Goal: Information Seeking & Learning: Learn about a topic

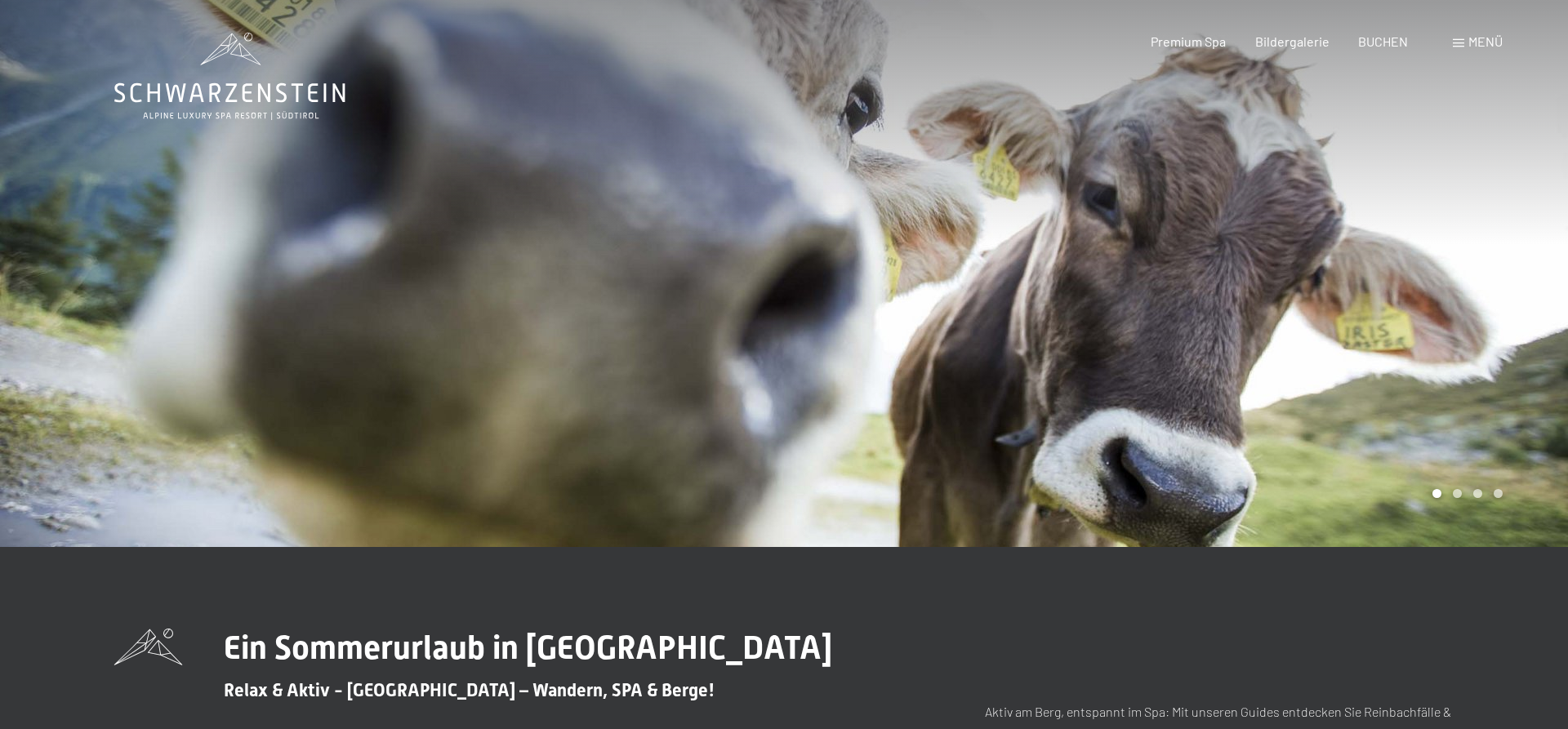
click at [1482, 42] on span "Menü" at bounding box center [1486, 41] width 34 height 15
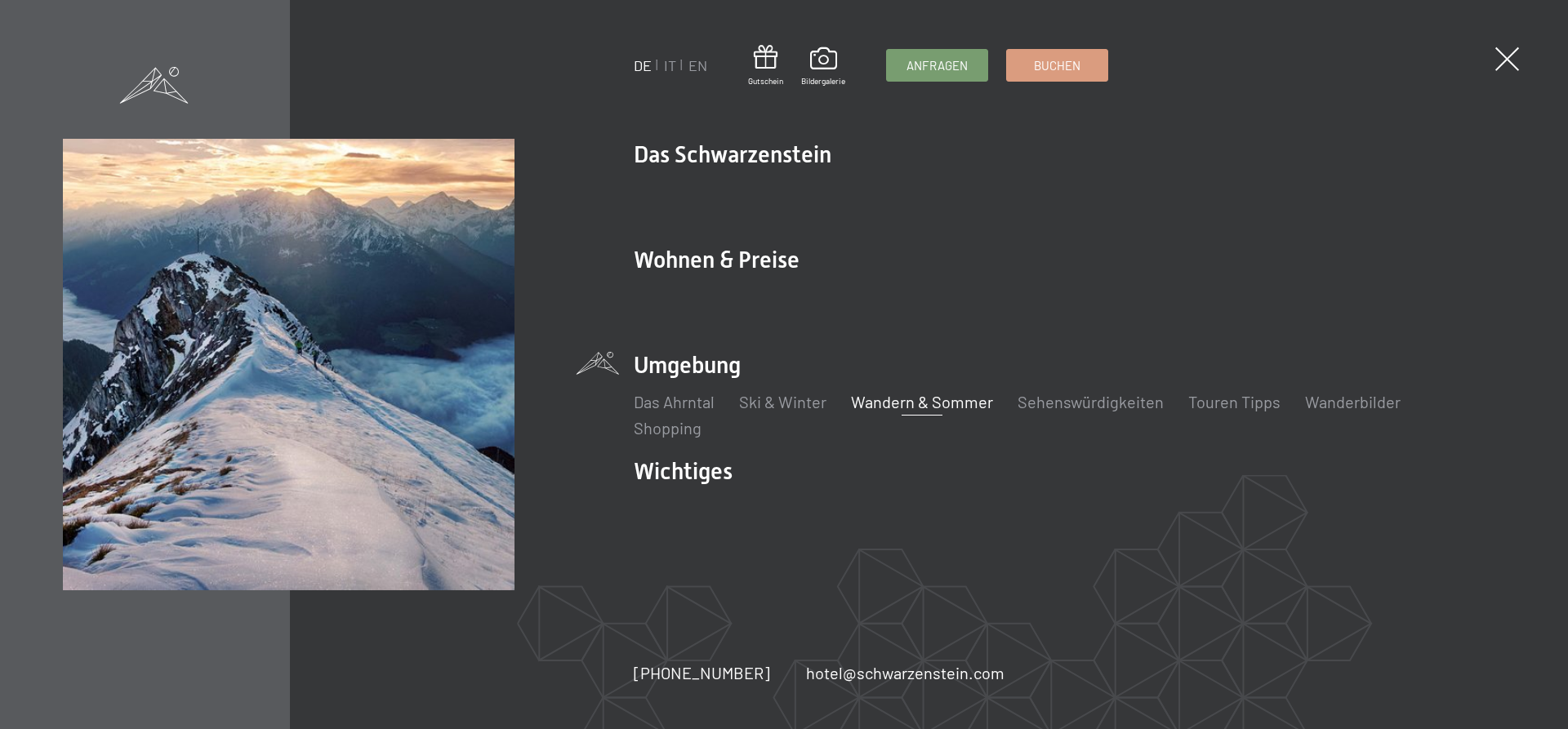
click at [918, 403] on link "Wandern & Sommer" at bounding box center [921, 402] width 143 height 19
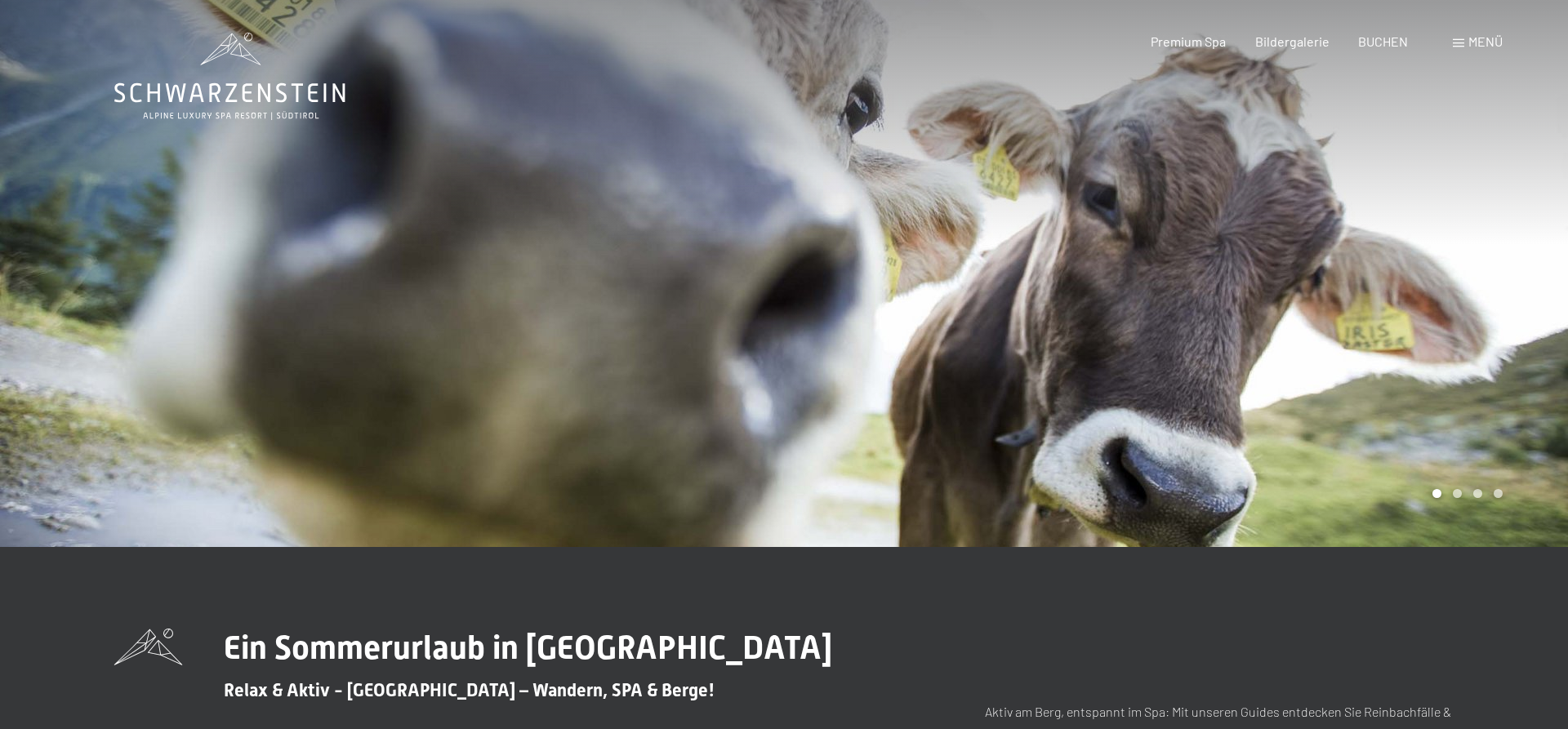
click at [1398, 315] on div at bounding box center [1175, 274] width 784 height 547
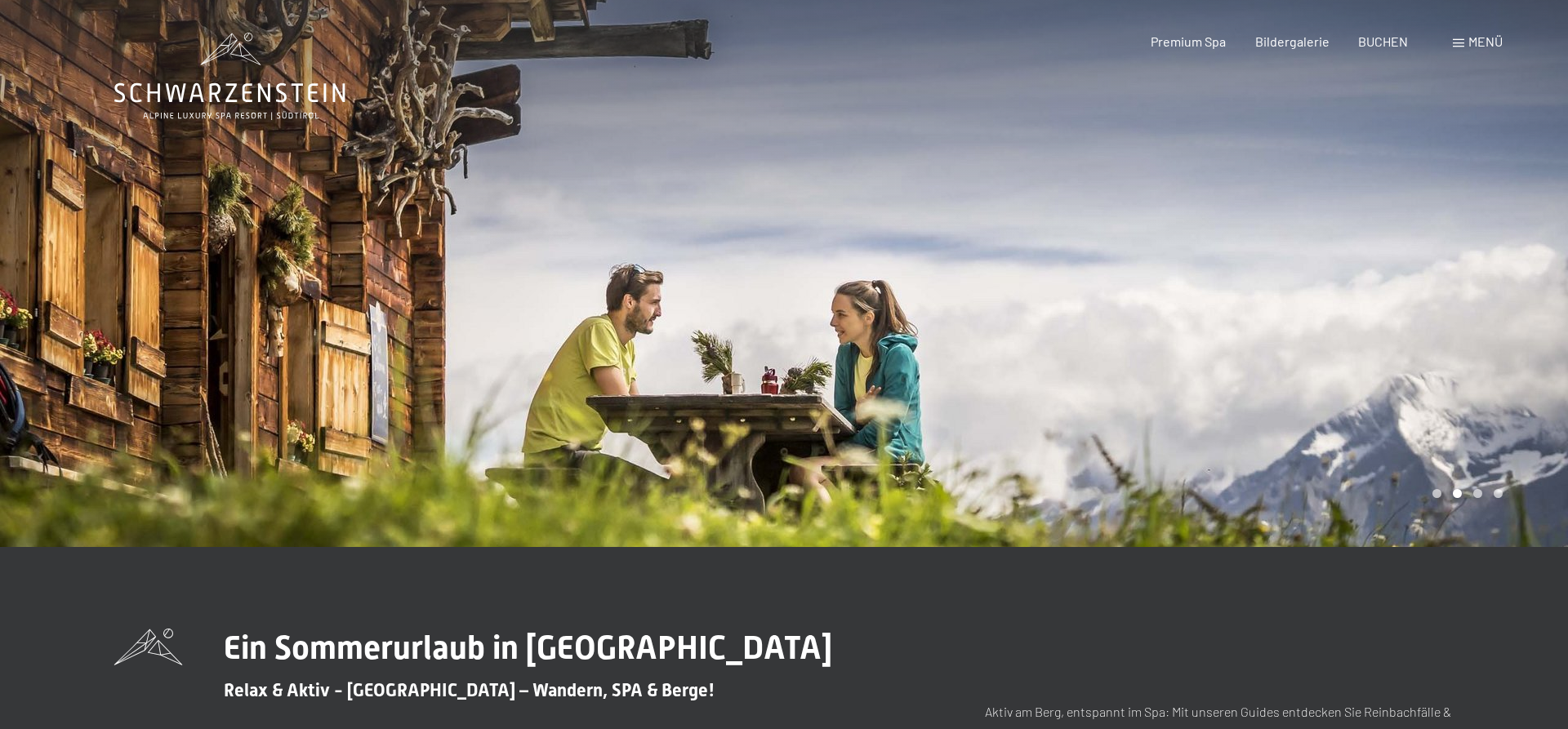
click at [1417, 309] on div at bounding box center [1175, 274] width 784 height 547
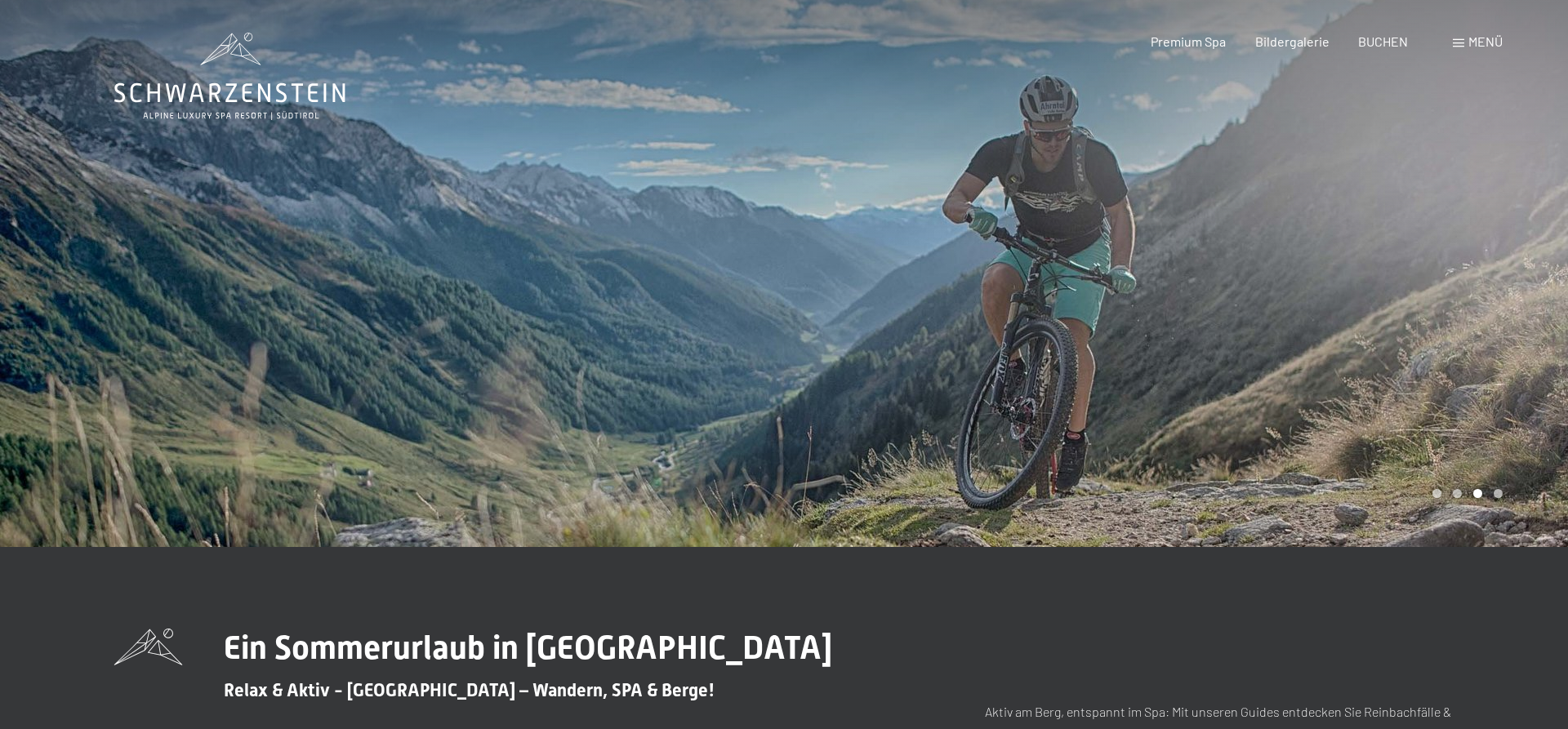
click at [1417, 309] on div at bounding box center [1175, 274] width 784 height 547
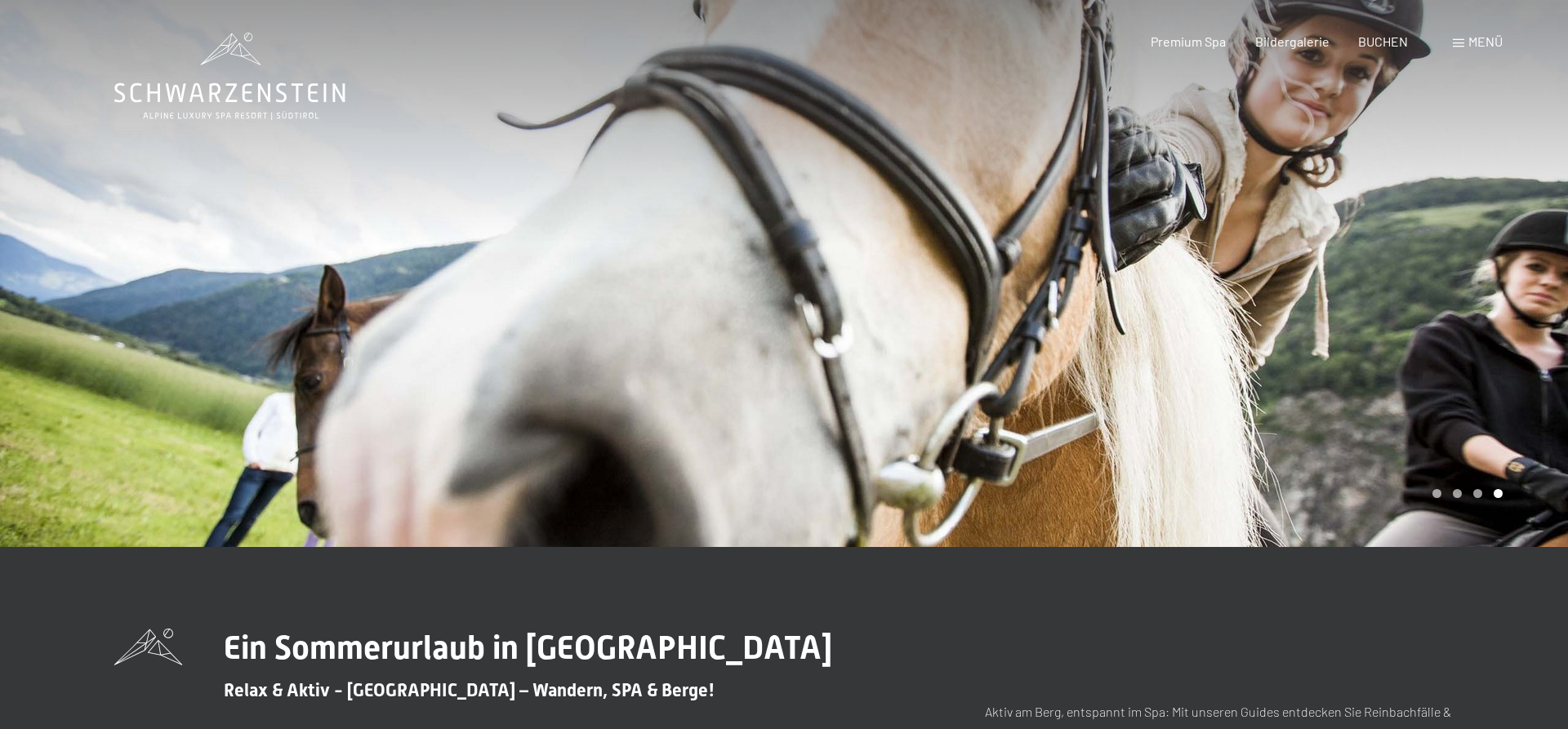
click at [1417, 309] on div at bounding box center [1175, 274] width 784 height 547
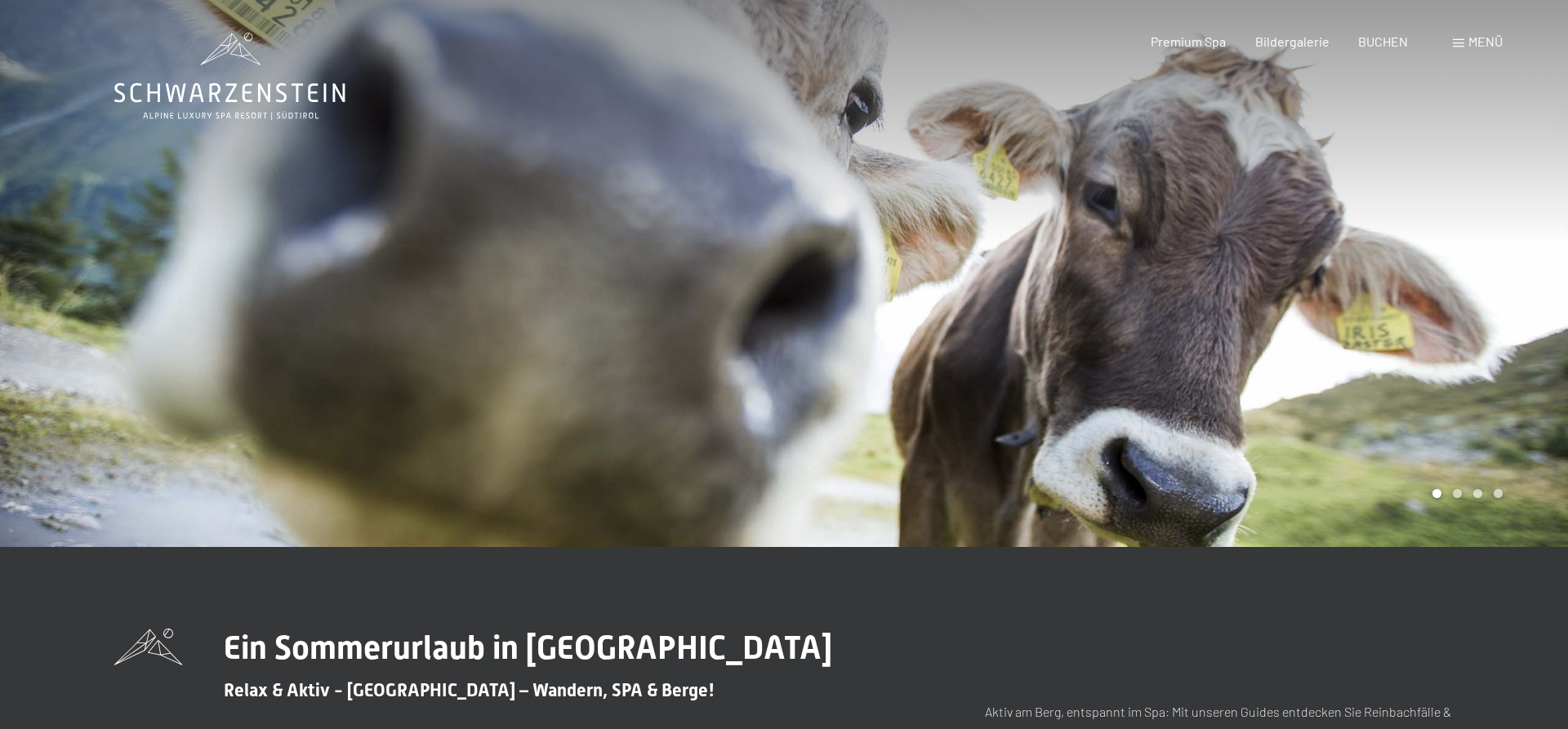
click at [1417, 309] on div at bounding box center [1175, 274] width 784 height 547
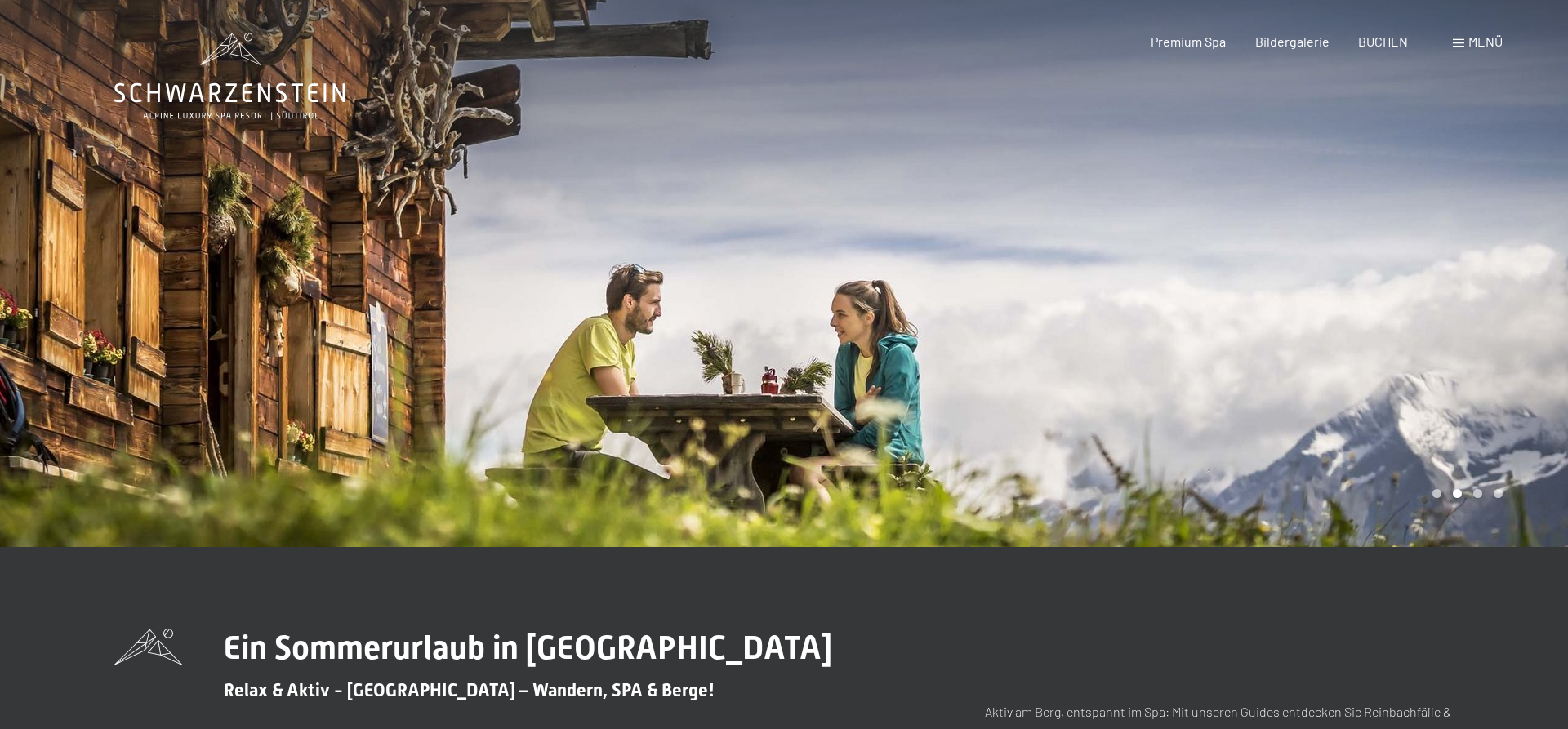
click at [1417, 309] on div at bounding box center [1175, 274] width 784 height 547
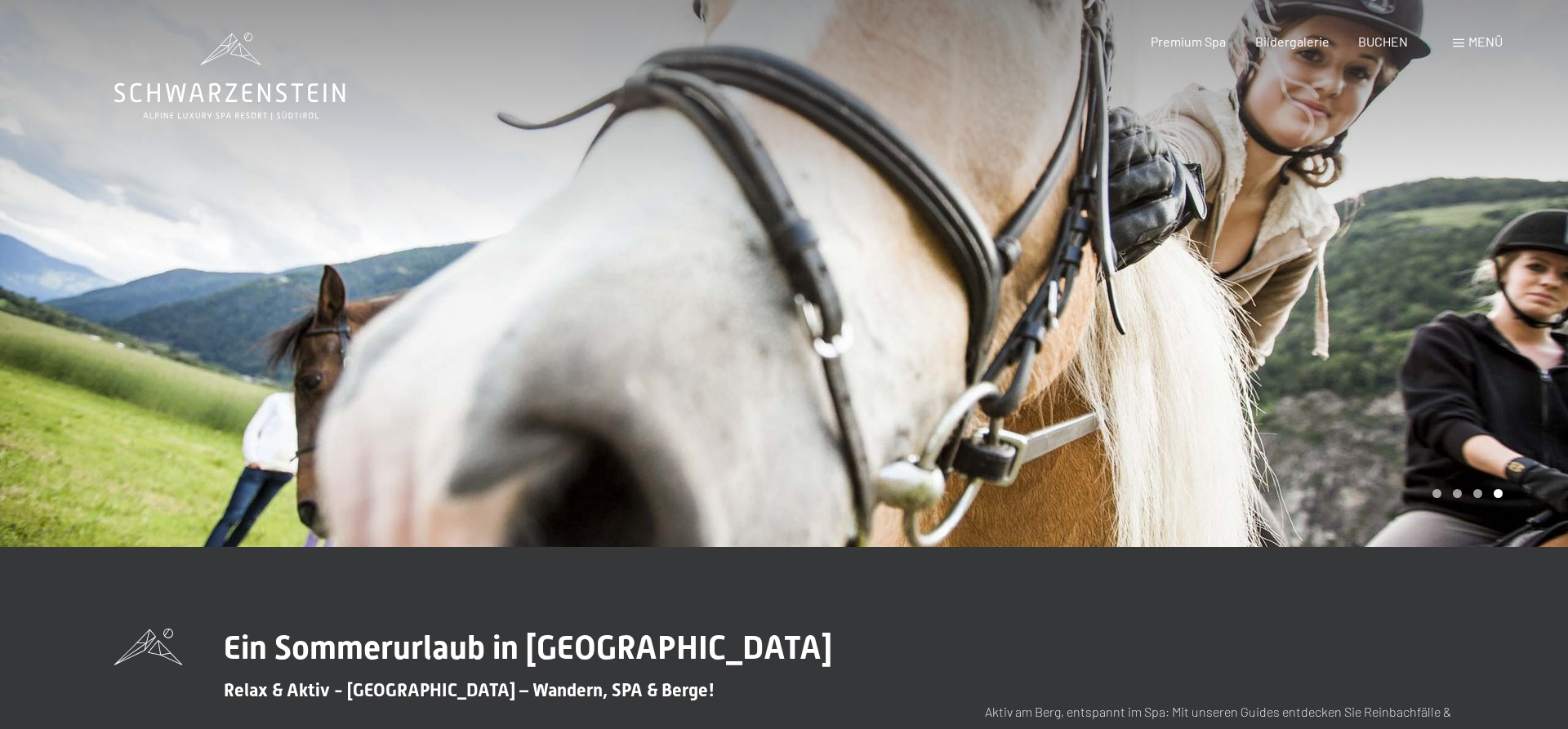
click at [1417, 309] on div at bounding box center [1175, 274] width 784 height 547
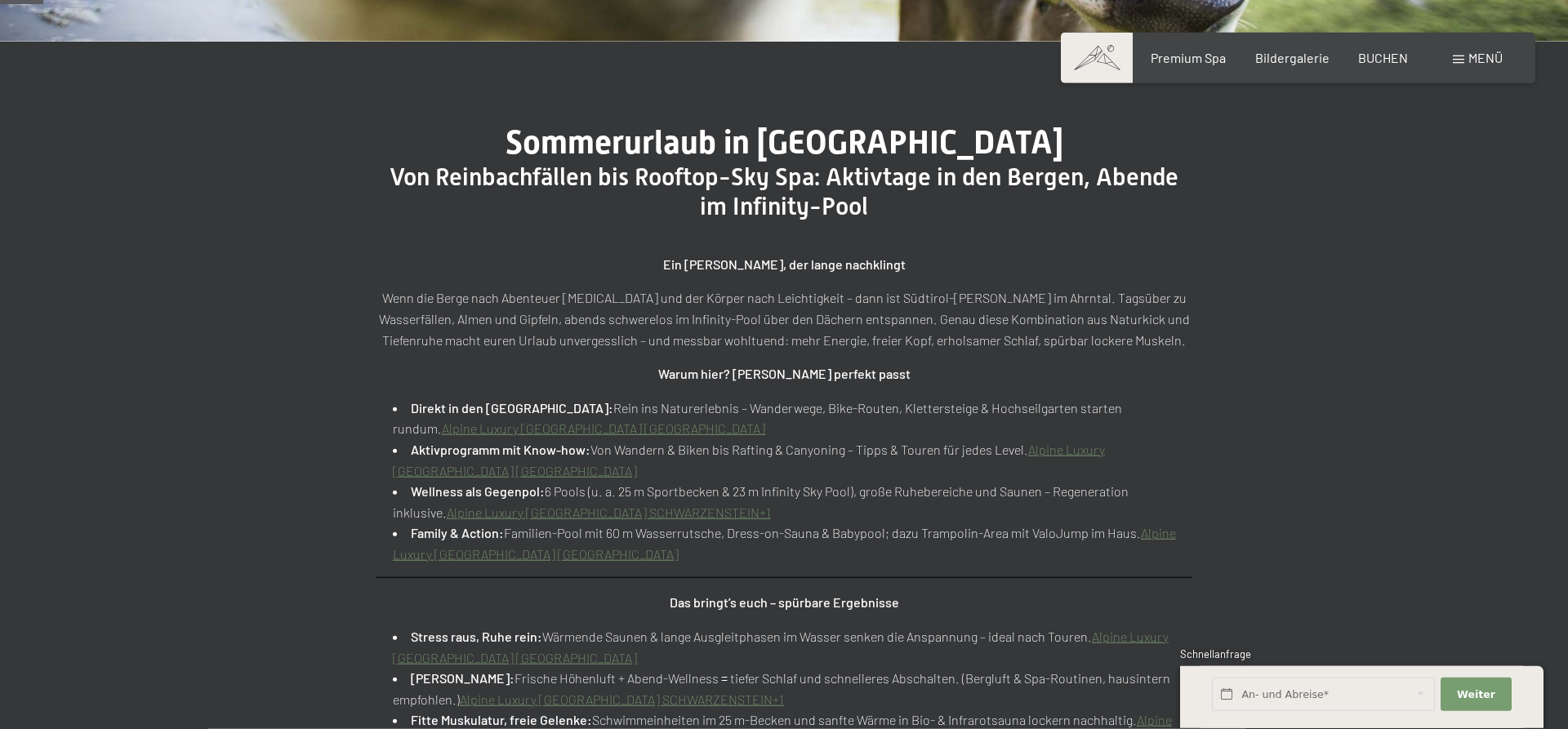
scroll to position [555, 0]
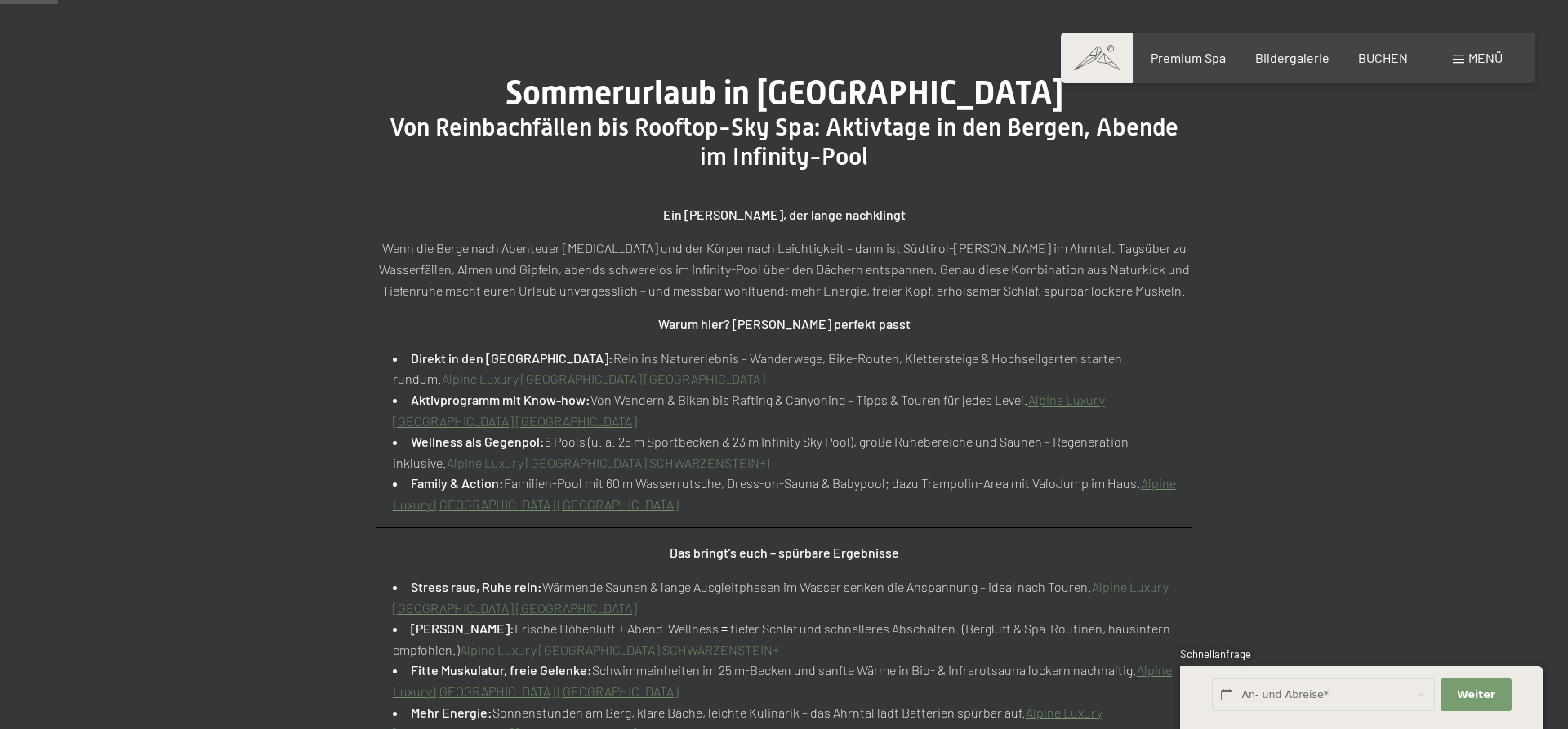
click at [765, 370] on link "Alpine Luxury [GEOGRAPHIC_DATA] [GEOGRAPHIC_DATA]" at bounding box center [604, 378] width 323 height 15
click at [463, 421] on link "Alpine Luxury [GEOGRAPHIC_DATA] [GEOGRAPHIC_DATA]" at bounding box center [749, 410] width 712 height 36
click at [468, 462] on link "Alpine Luxury [GEOGRAPHIC_DATA] SCHWARZENSTEIN+1" at bounding box center [608, 462] width 324 height 15
click at [516, 506] on link "Alpine Luxury [GEOGRAPHIC_DATA] [GEOGRAPHIC_DATA]" at bounding box center [784, 494] width 784 height 36
click at [493, 509] on link "Alpine Luxury [GEOGRAPHIC_DATA] [GEOGRAPHIC_DATA]" at bounding box center [784, 494] width 784 height 36
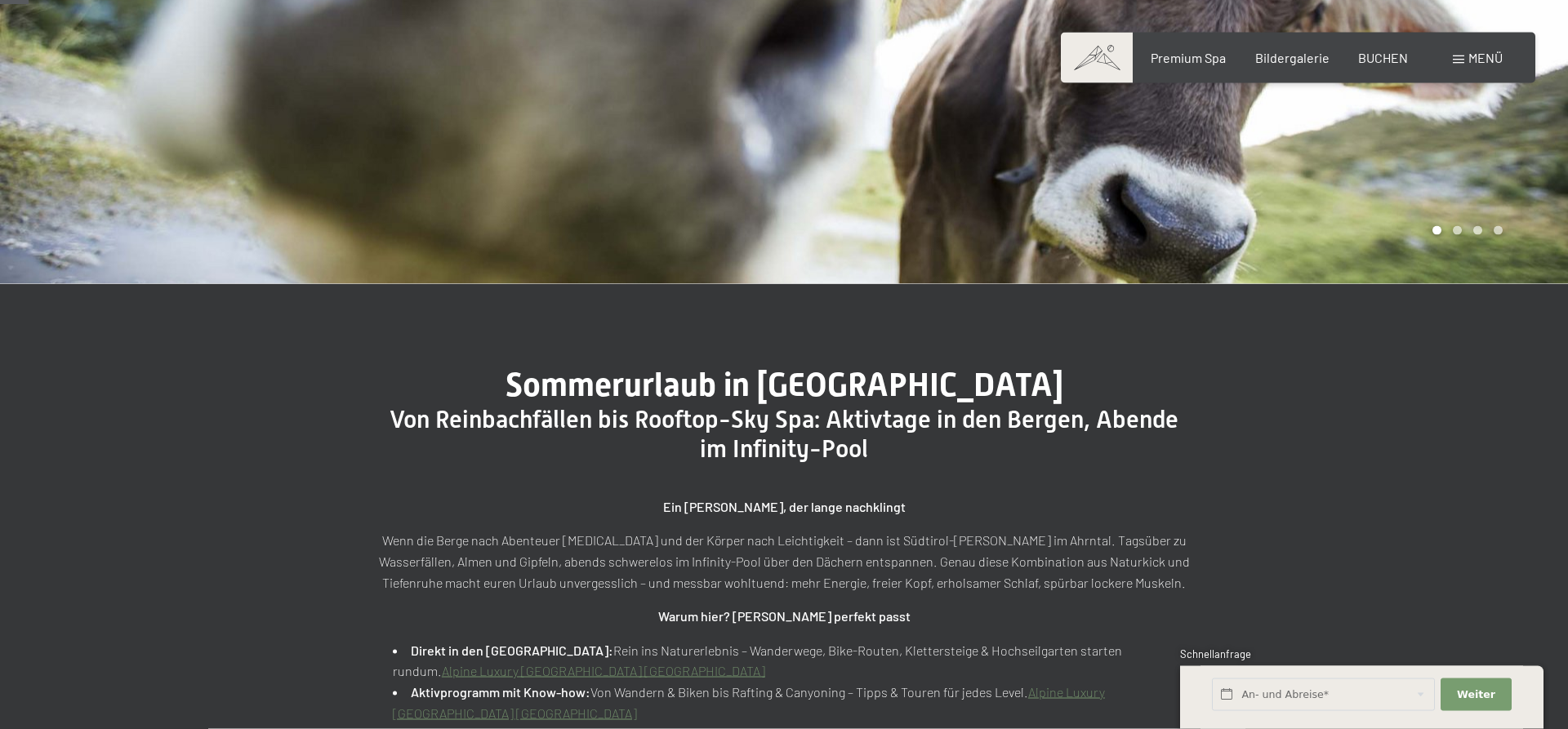
scroll to position [277, 0]
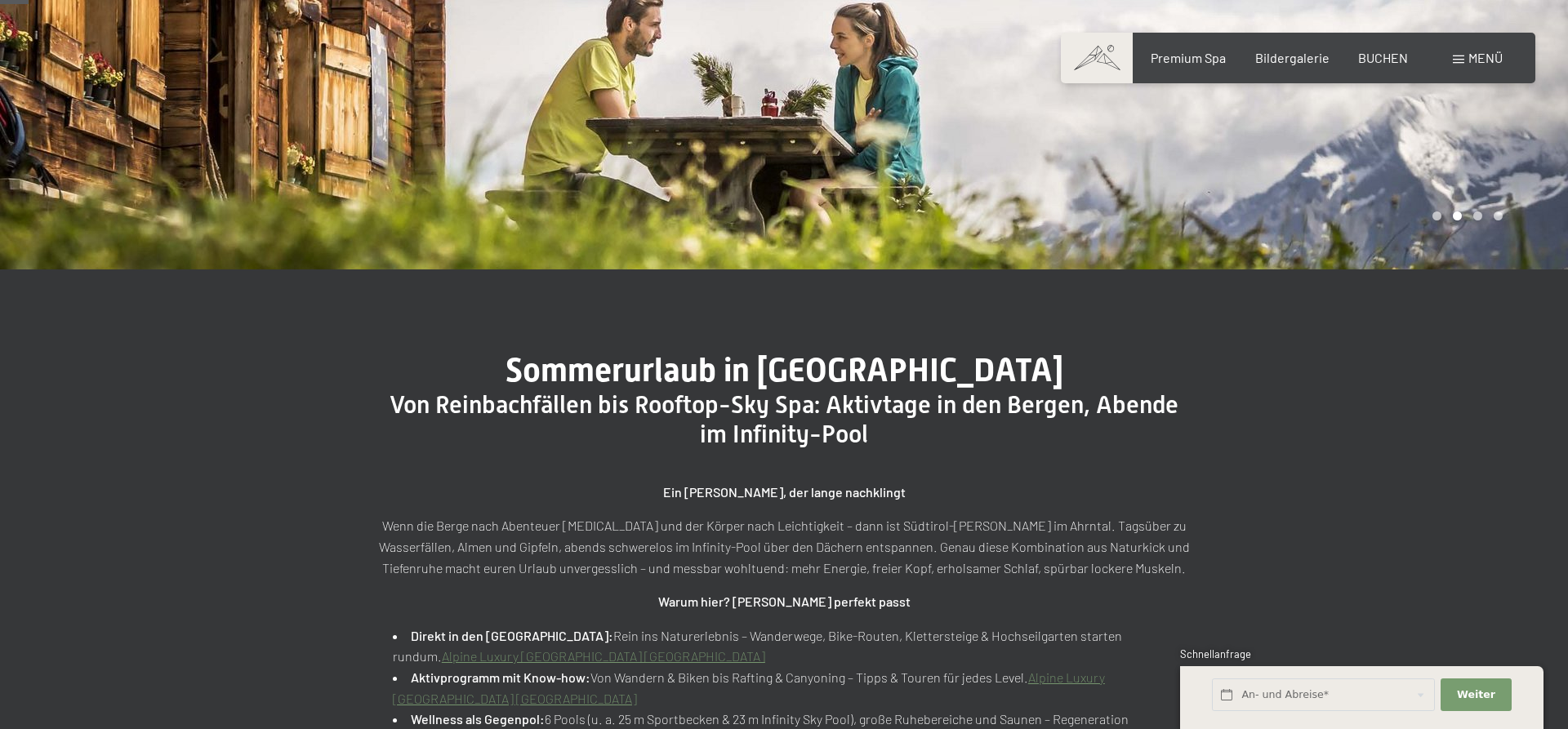
click at [1493, 60] on span "Menü" at bounding box center [1486, 57] width 34 height 15
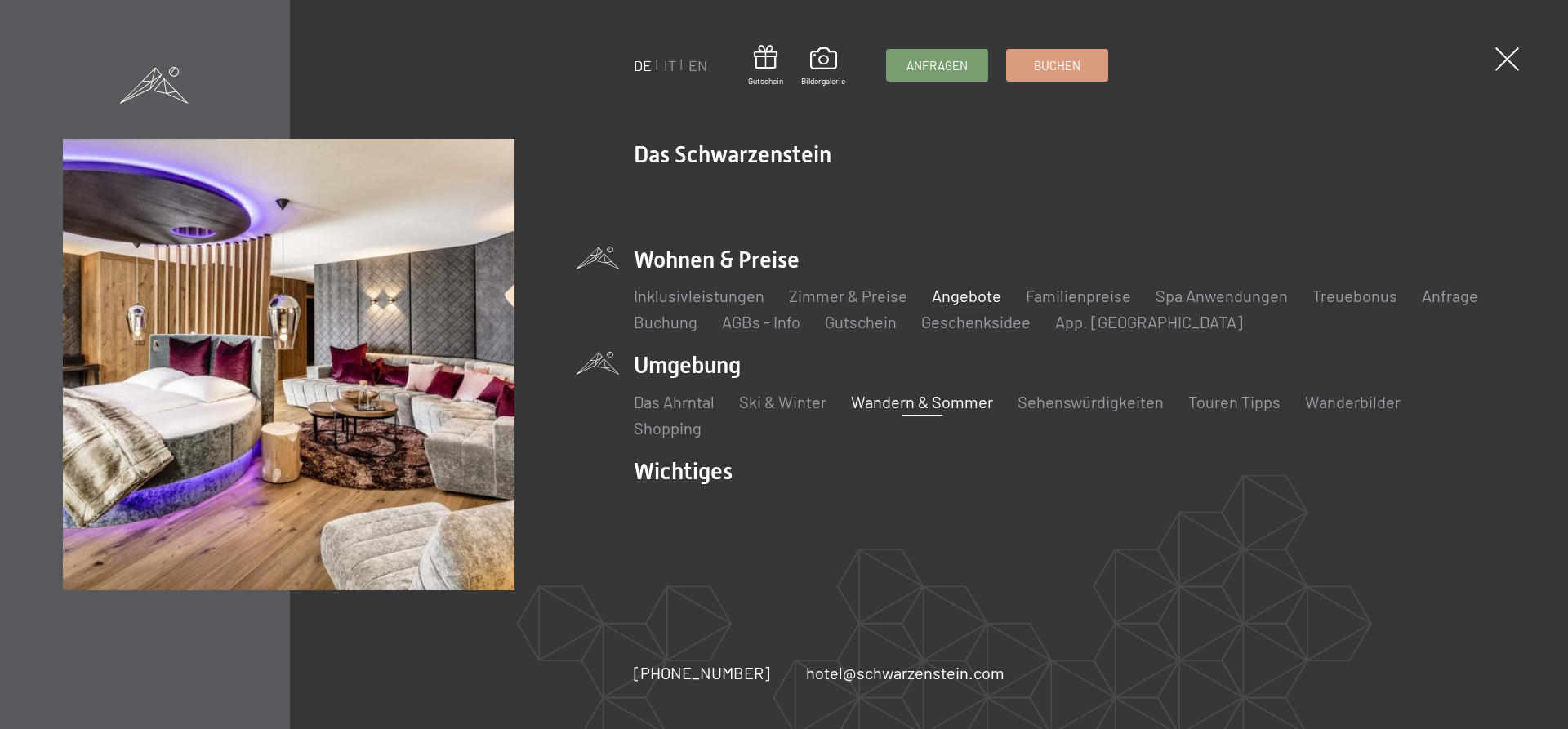
click at [967, 293] on link "Angebote" at bounding box center [966, 296] width 70 height 19
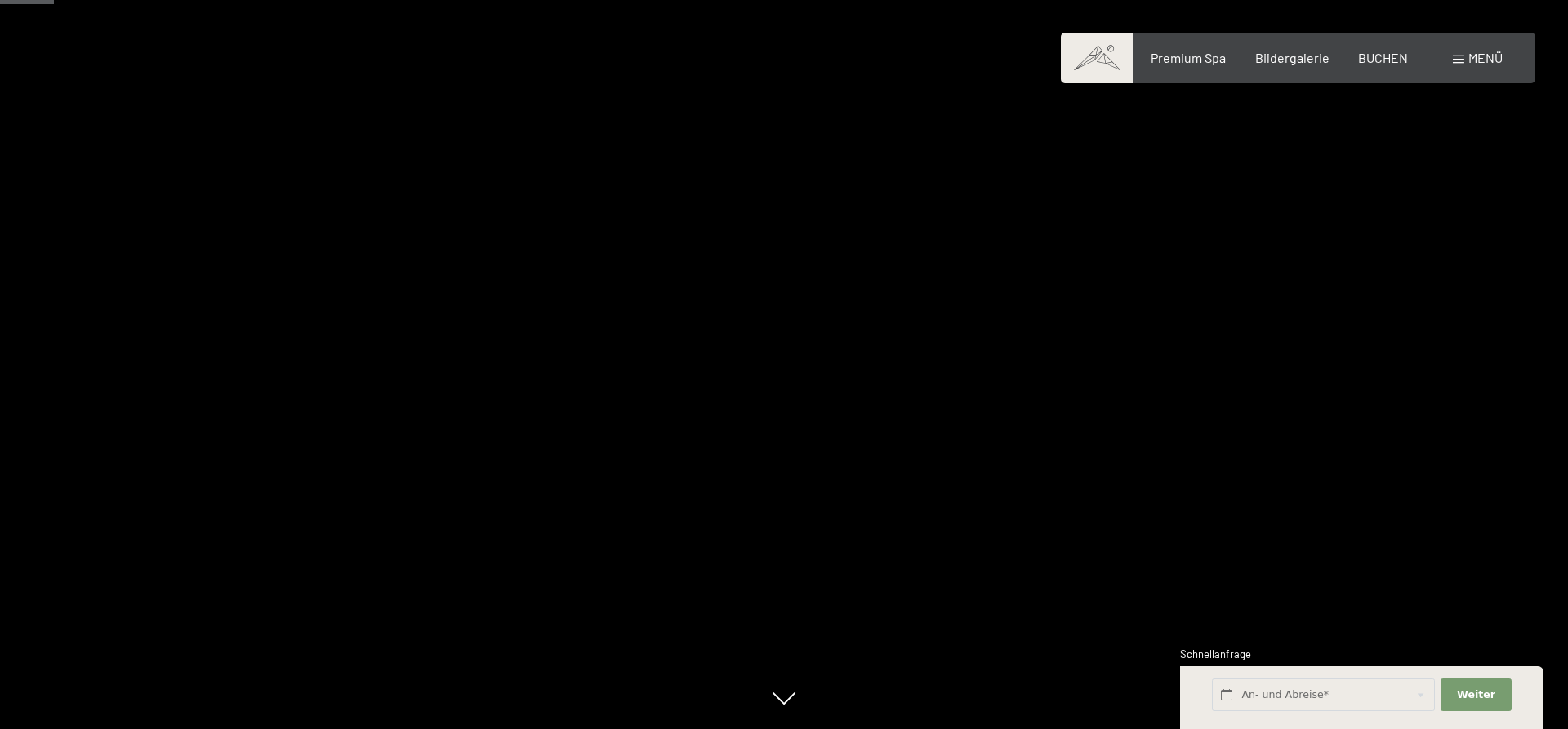
scroll to position [416, 0]
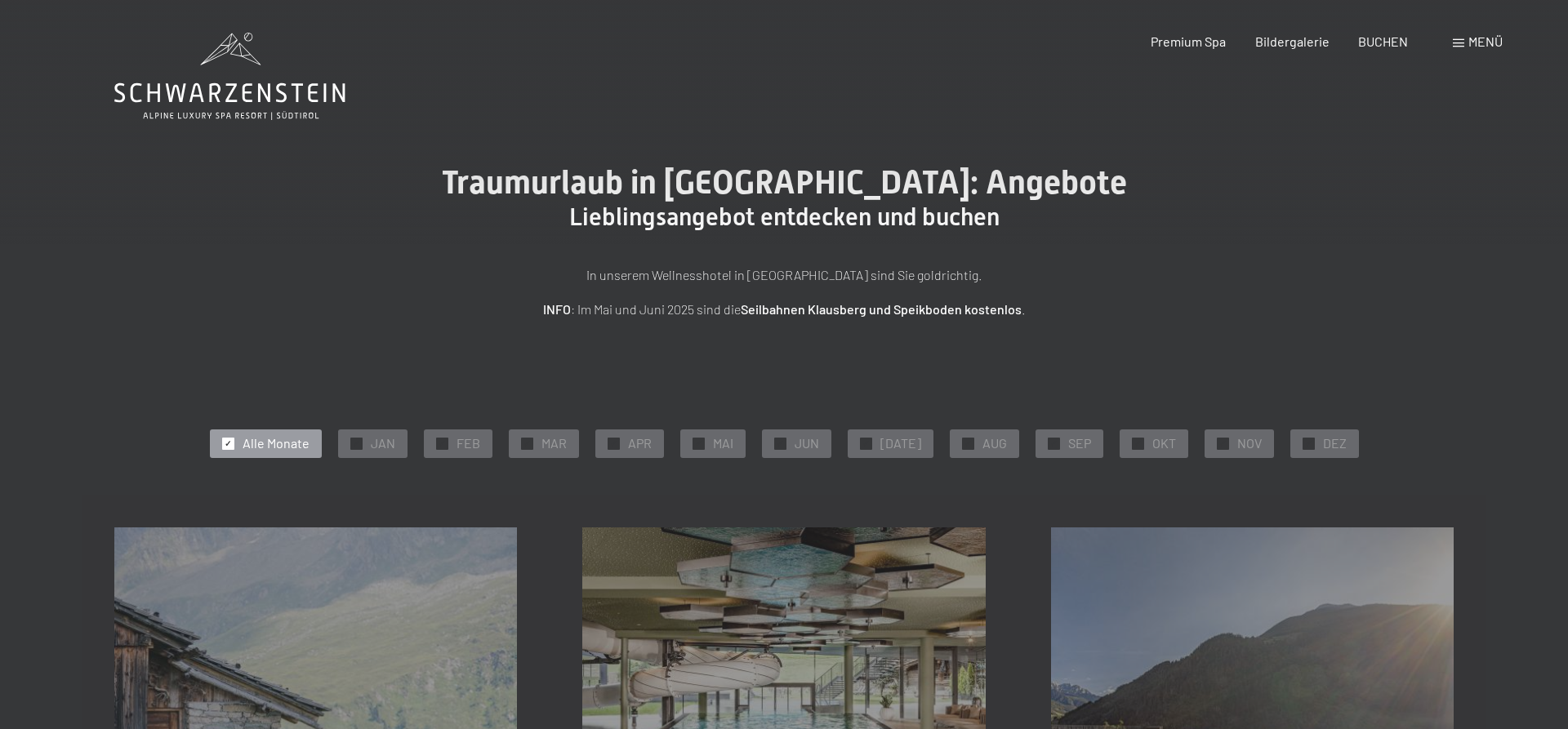
click at [1483, 44] on span "Menü" at bounding box center [1486, 41] width 34 height 15
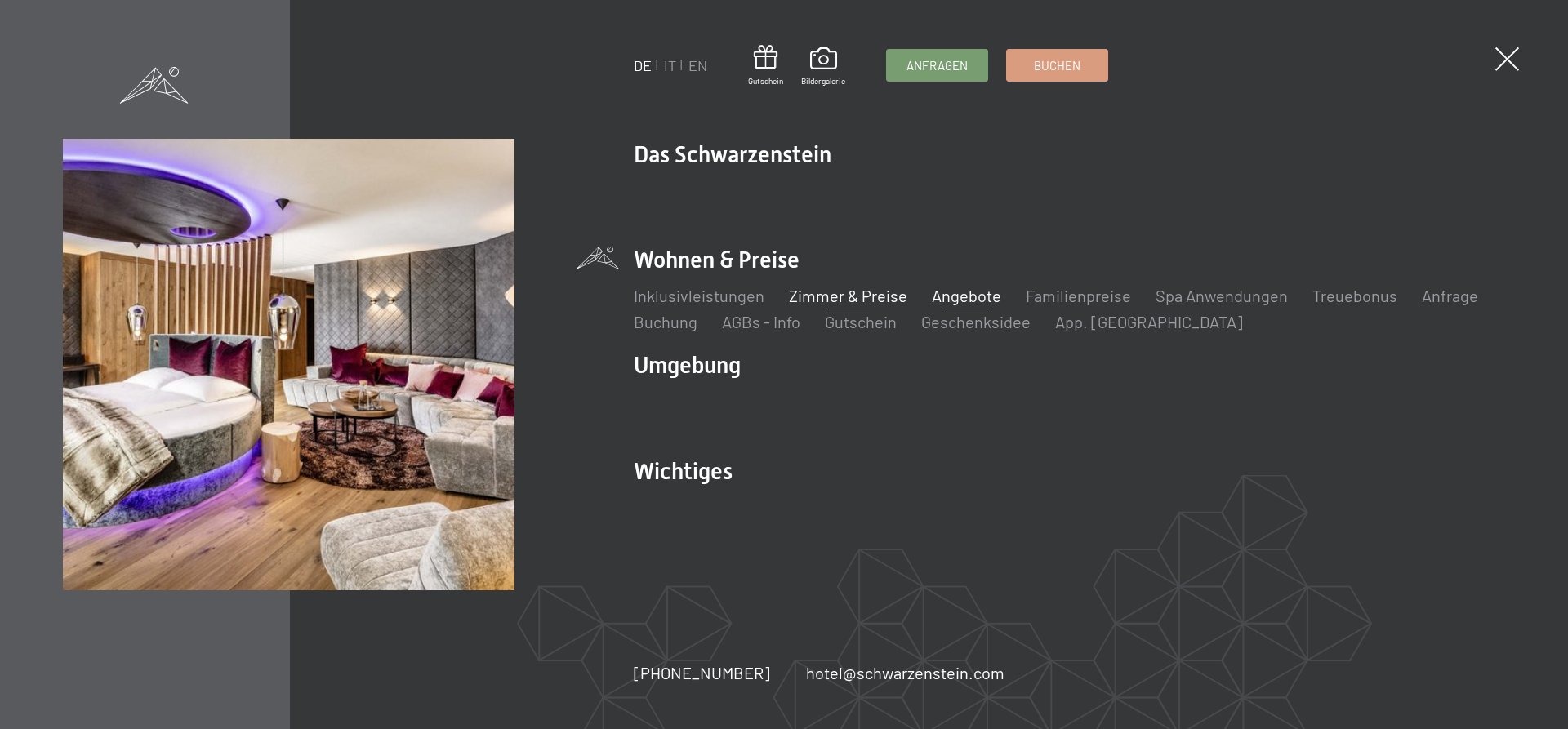
click at [855, 289] on link "Zimmer & Preise" at bounding box center [848, 296] width 119 height 19
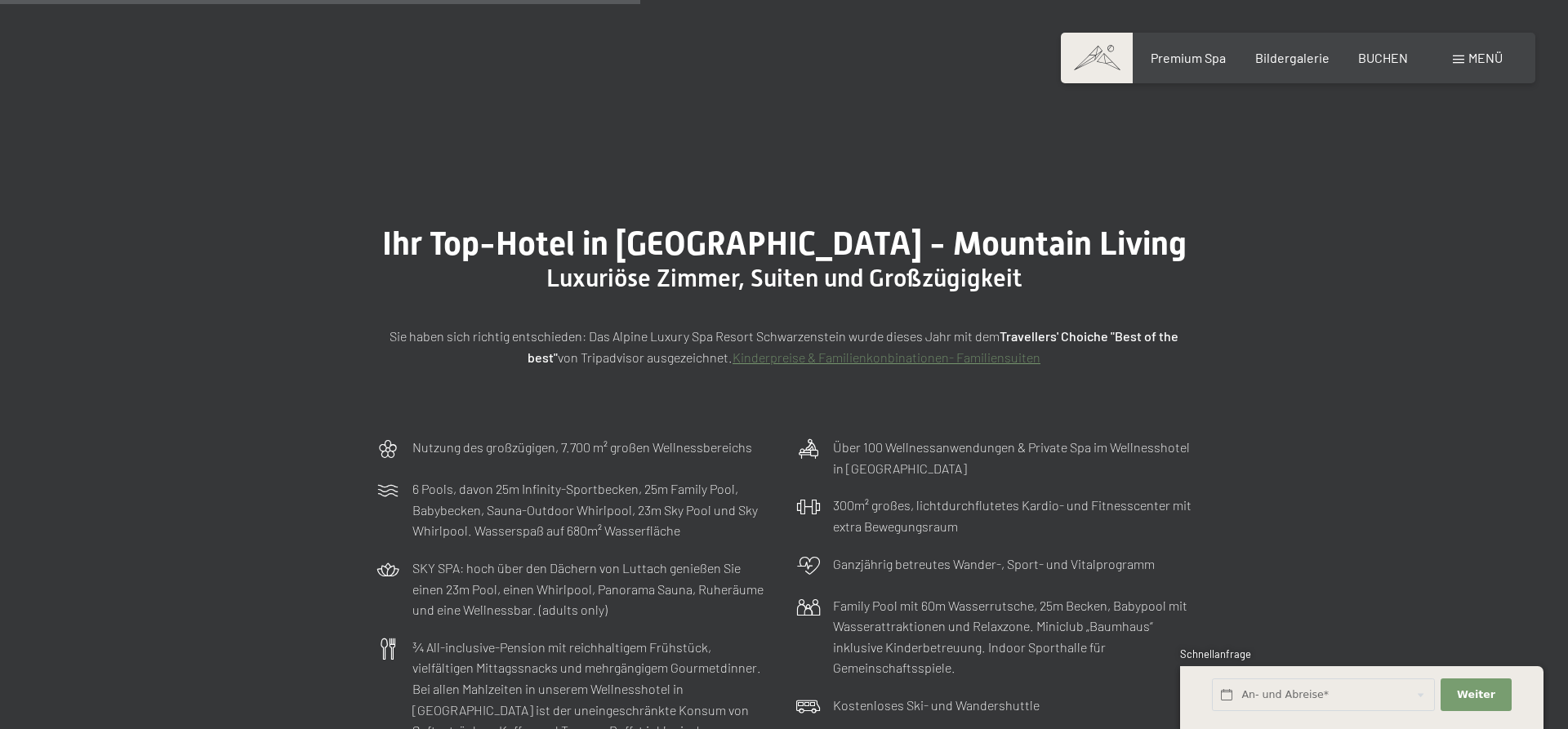
scroll to position [2082, 0]
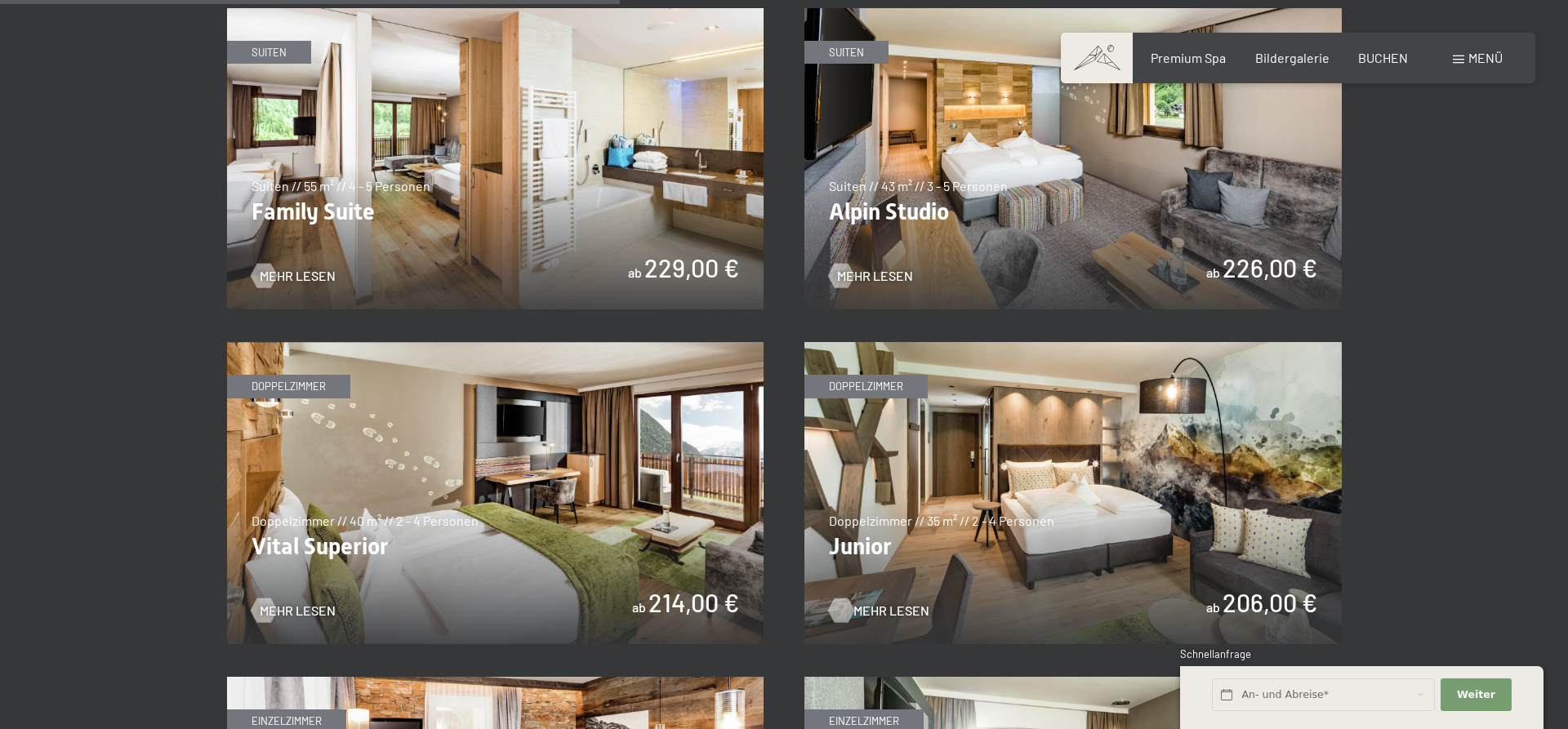
click at [886, 608] on span "Mehr Lesen" at bounding box center [891, 610] width 76 height 18
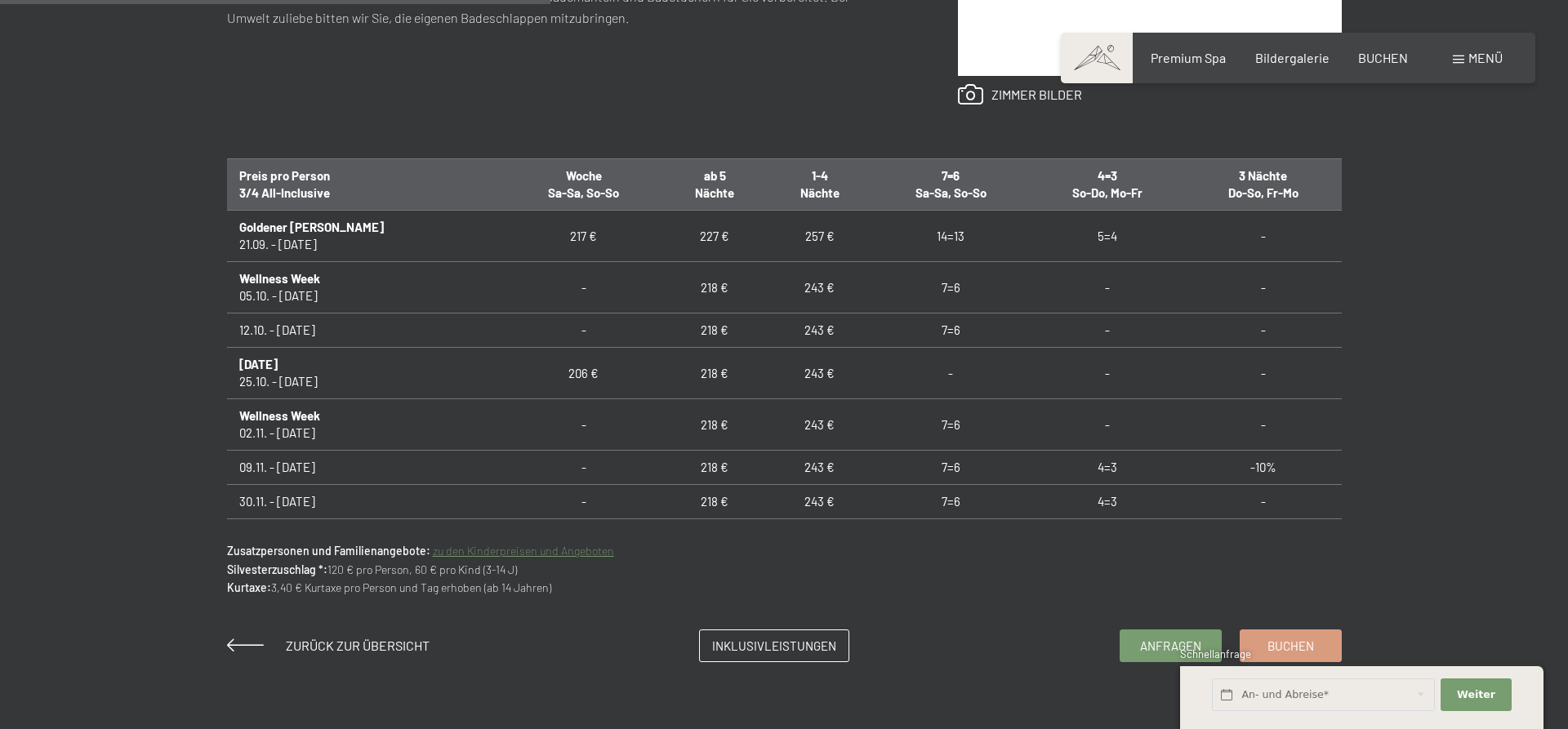
scroll to position [992, 0]
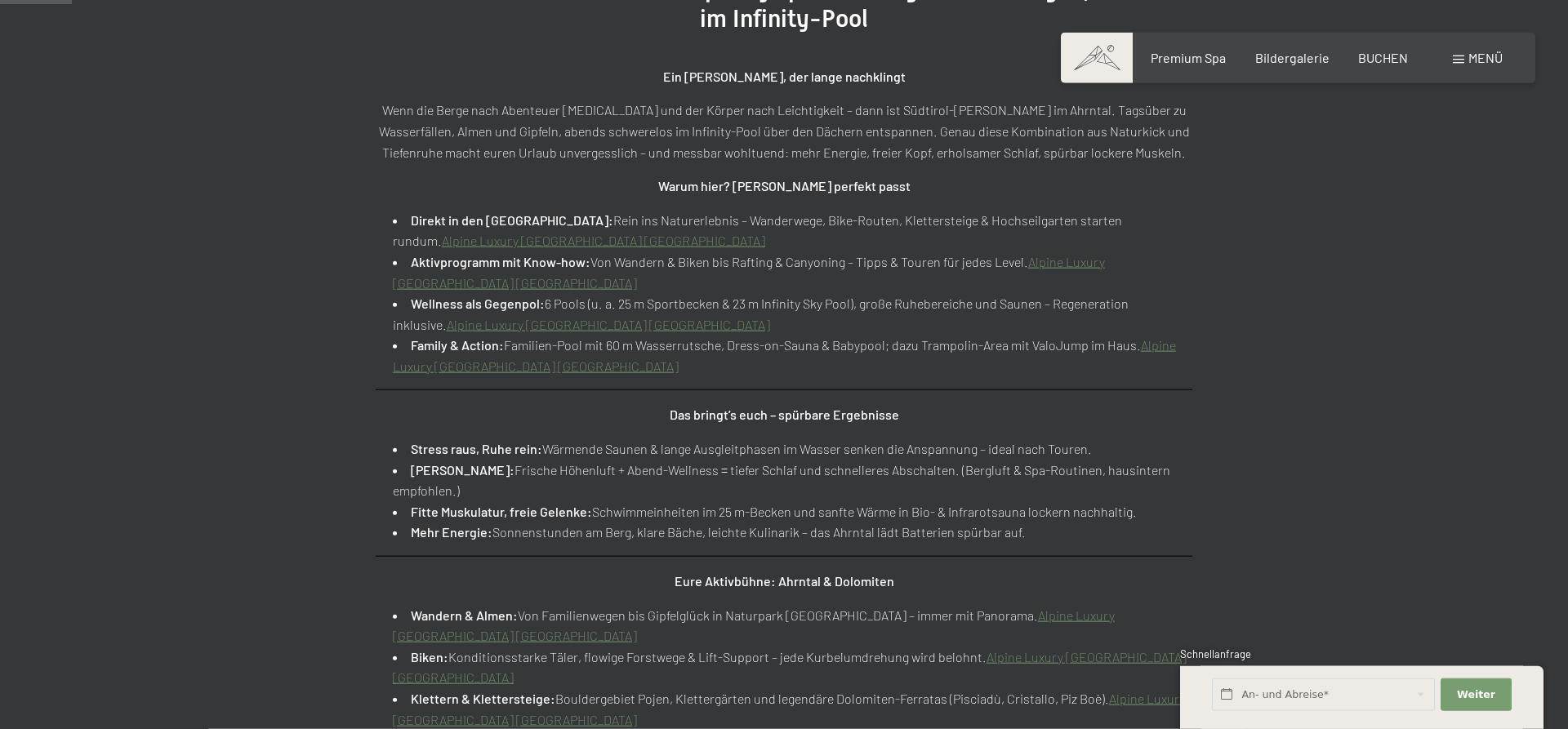
scroll to position [694, 0]
click at [765, 232] on link "Alpine Luxury [GEOGRAPHIC_DATA] [GEOGRAPHIC_DATA]" at bounding box center [604, 239] width 323 height 15
click at [1080, 260] on link "Alpine Luxury [GEOGRAPHIC_DATA] [GEOGRAPHIC_DATA]" at bounding box center [749, 272] width 712 height 36
click at [547, 320] on link "Alpine Luxury [GEOGRAPHIC_DATA] [GEOGRAPHIC_DATA]" at bounding box center [608, 323] width 323 height 15
click at [568, 364] on link "Alpine Luxury [GEOGRAPHIC_DATA] [GEOGRAPHIC_DATA]" at bounding box center [784, 355] width 784 height 36
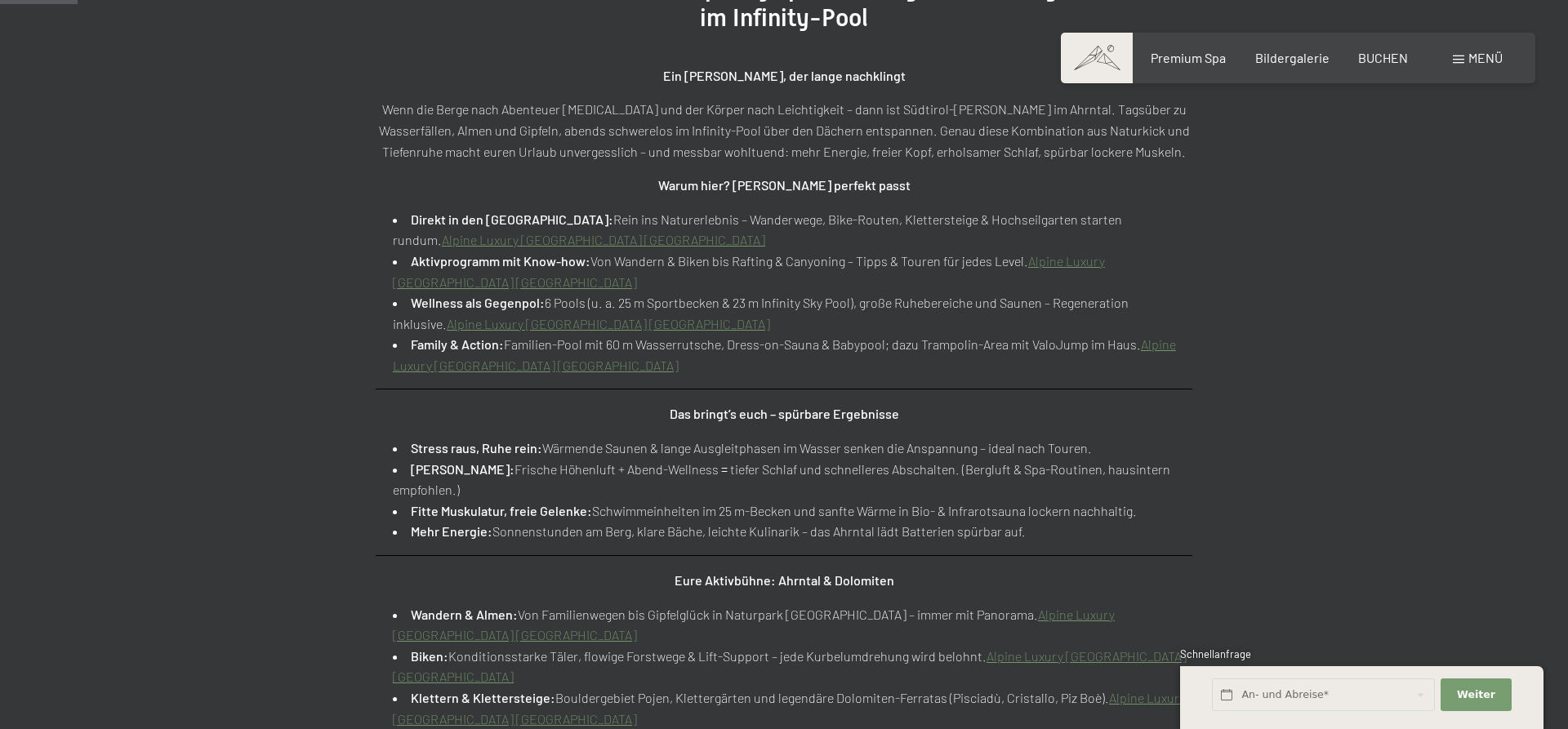
click at [1032, 621] on link "Alpine Luxury [GEOGRAPHIC_DATA] [GEOGRAPHIC_DATA]" at bounding box center [754, 625] width 721 height 36
click at [1031, 659] on link "Alpine Luxury [GEOGRAPHIC_DATA] [GEOGRAPHIC_DATA]" at bounding box center [790, 667] width 794 height 36
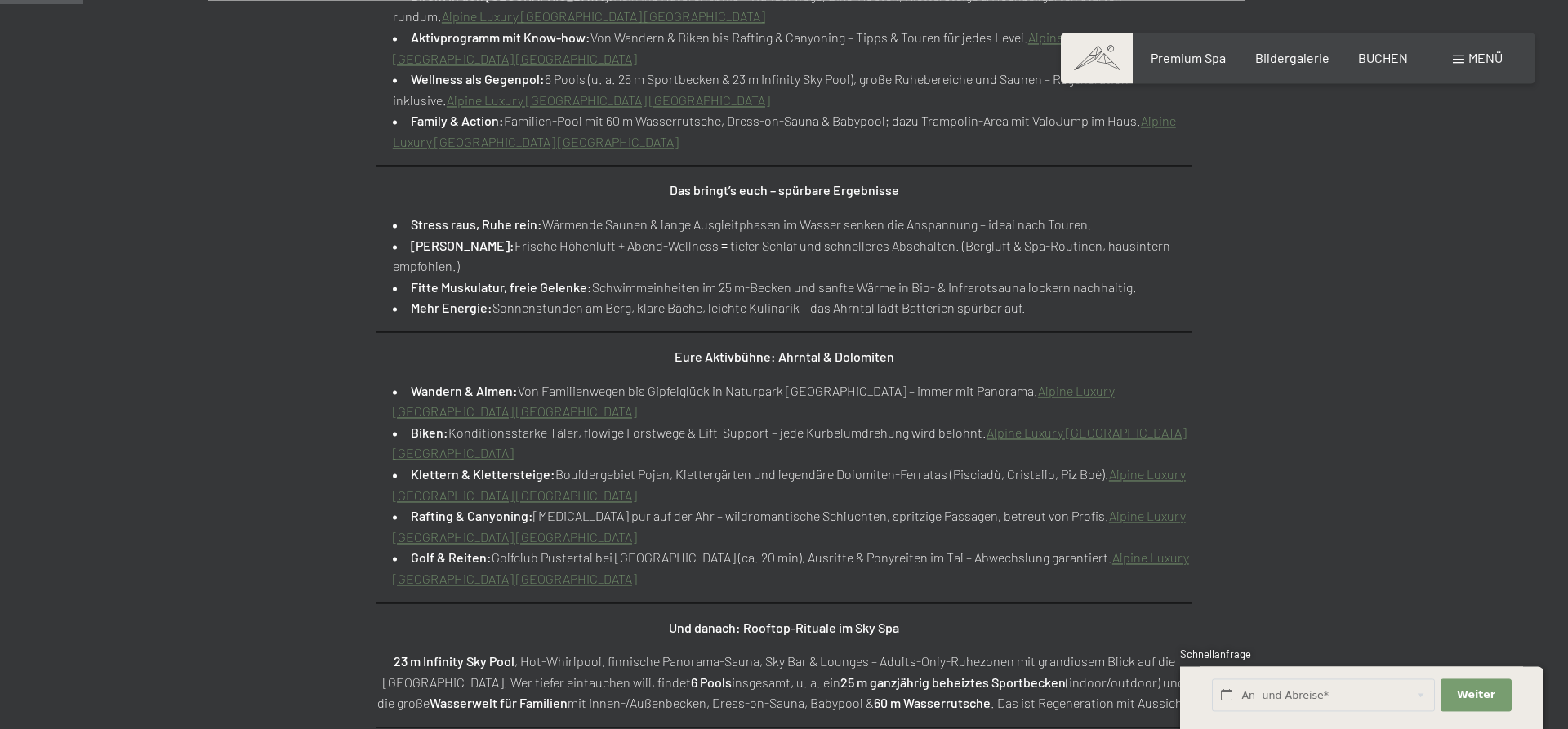
scroll to position [972, 0]
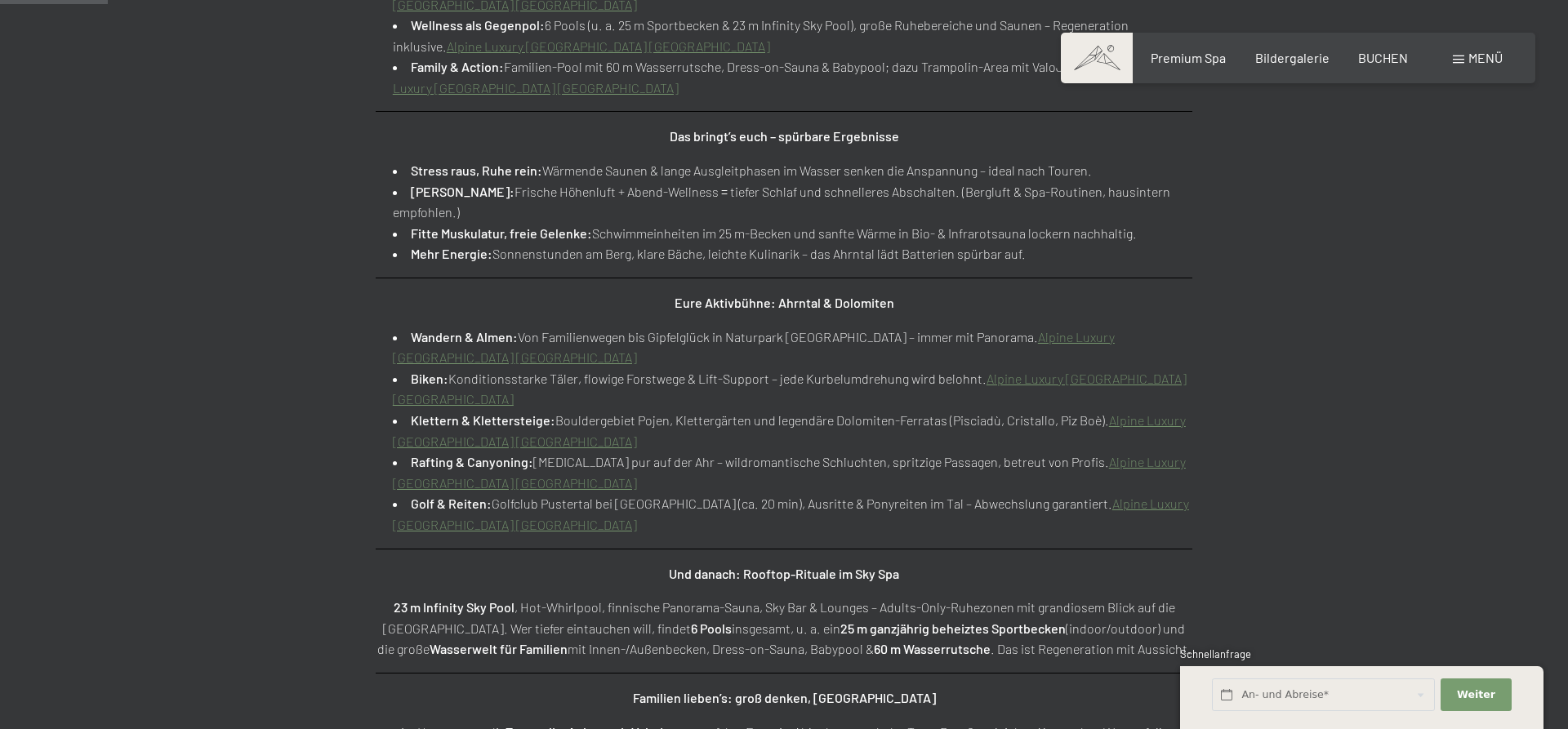
click at [1120, 422] on link "Alpine Luxury [GEOGRAPHIC_DATA] [GEOGRAPHIC_DATA]" at bounding box center [789, 431] width 793 height 36
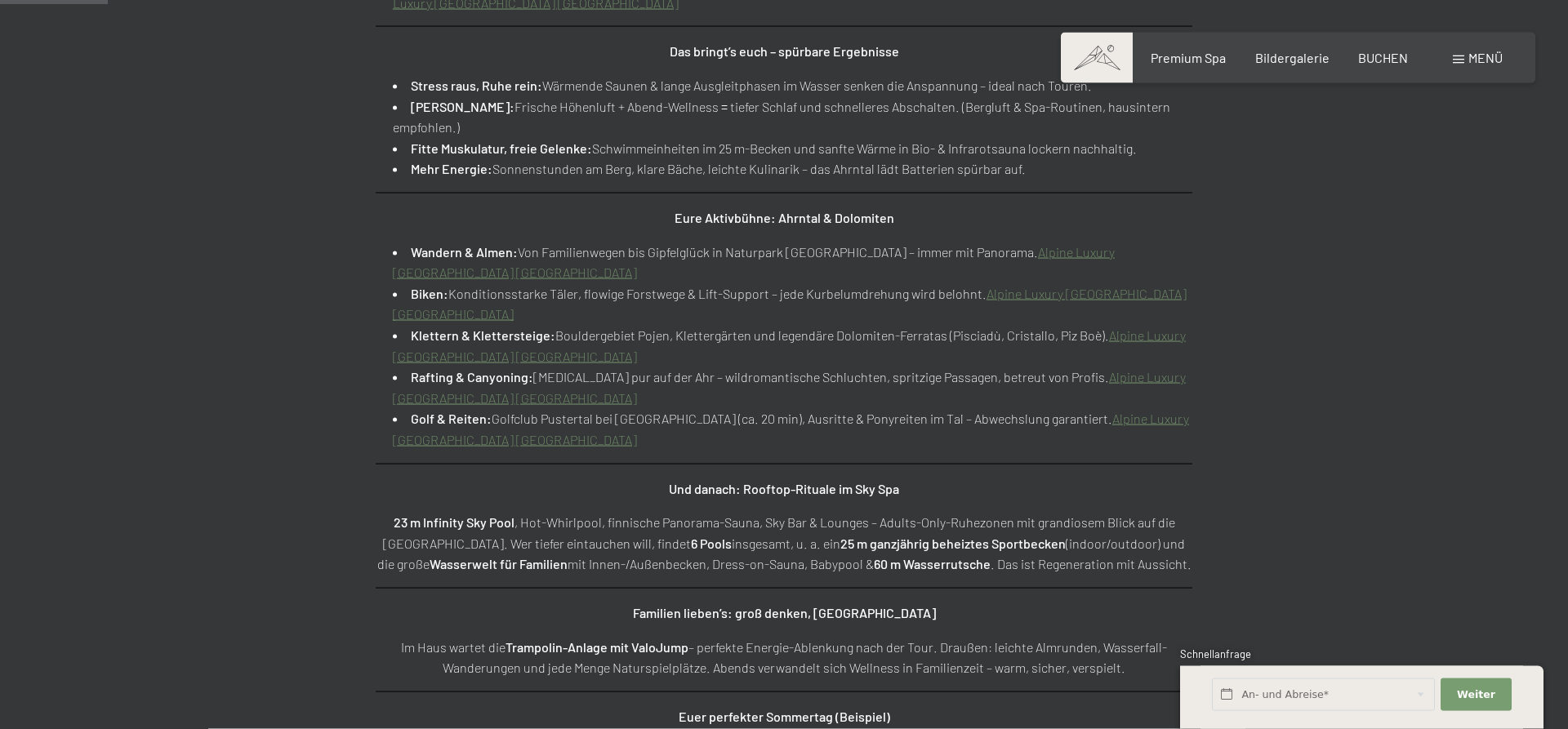
scroll to position [1111, 0]
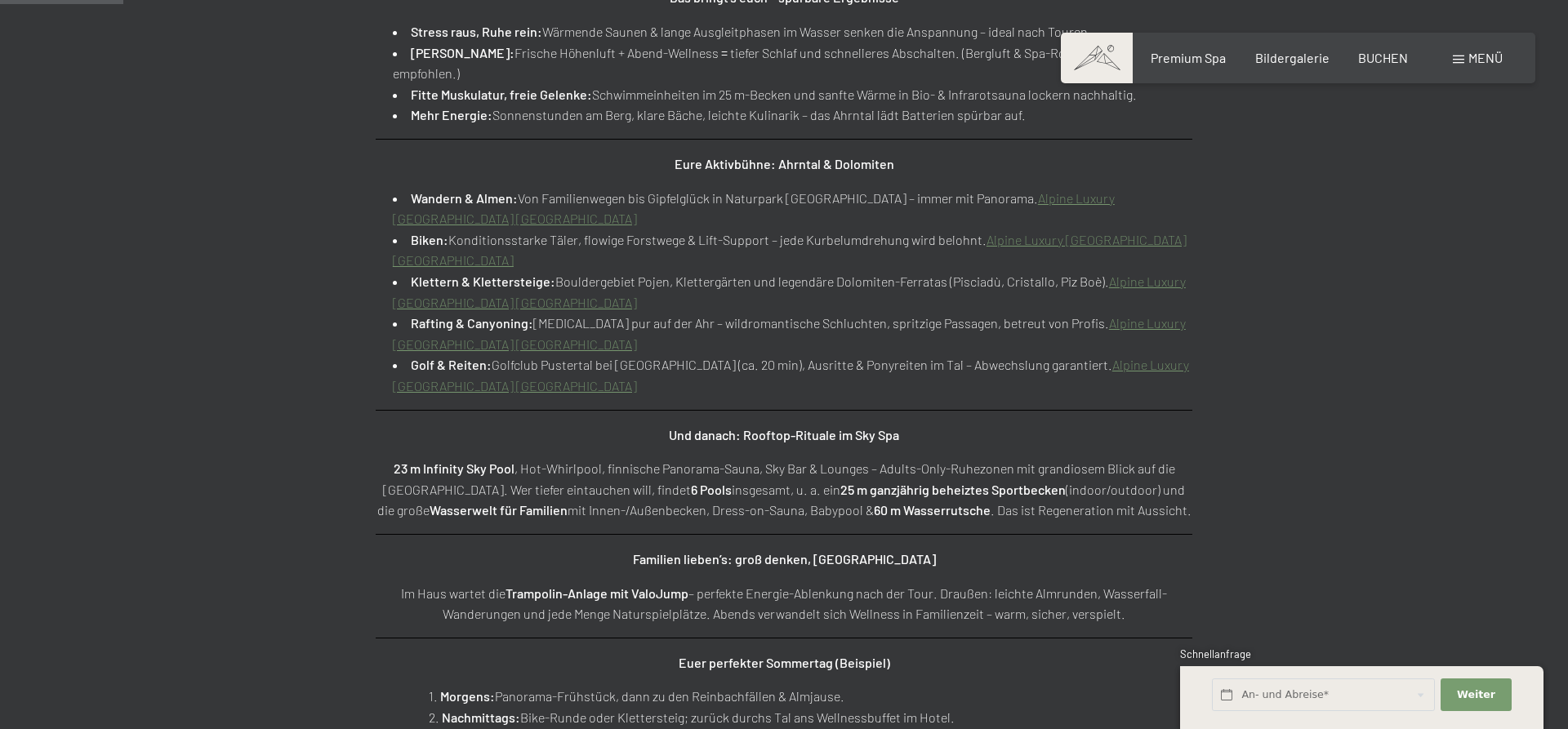
click at [1090, 371] on link "Alpine Luxury [GEOGRAPHIC_DATA] [GEOGRAPHIC_DATA]" at bounding box center [791, 375] width 796 height 36
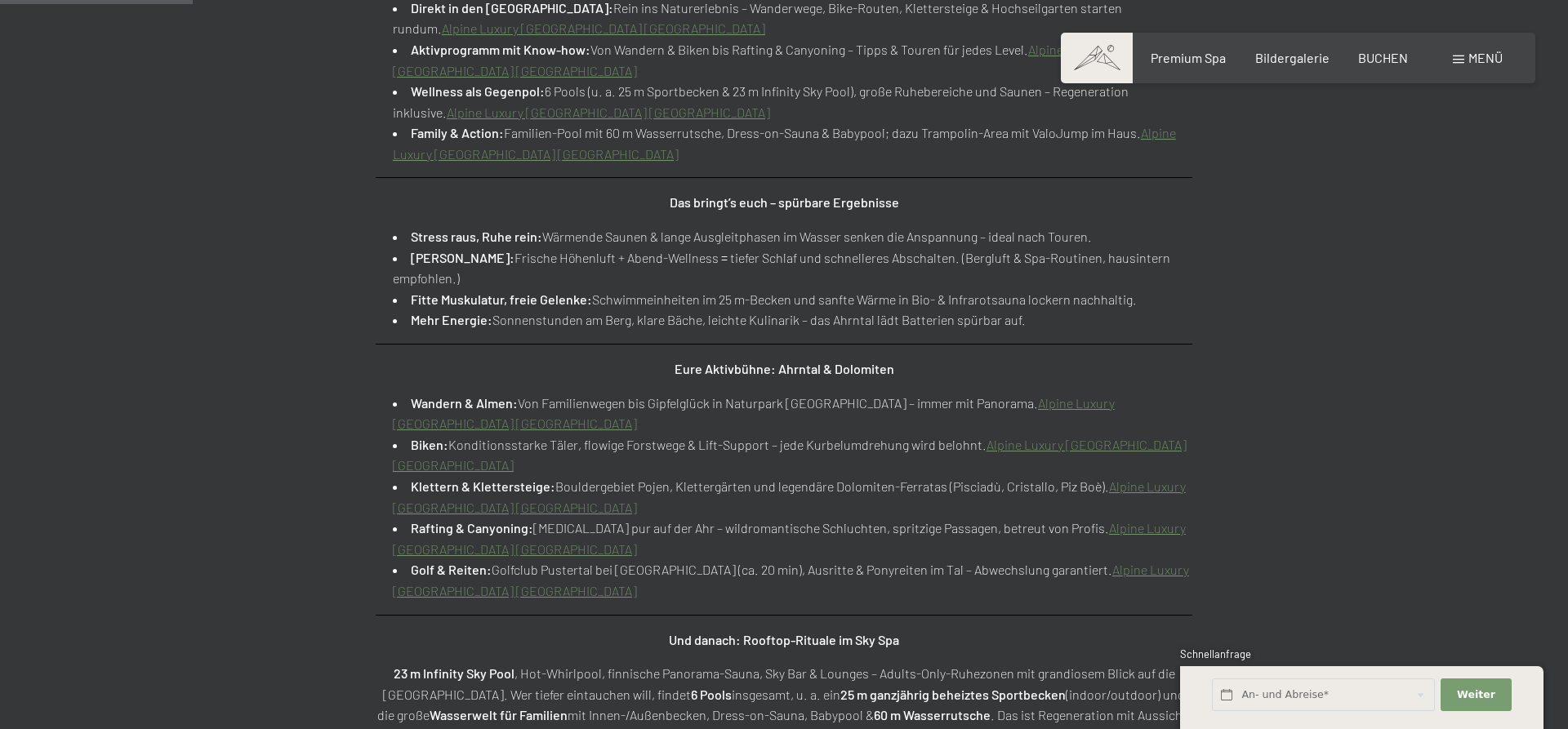
scroll to position [833, 0]
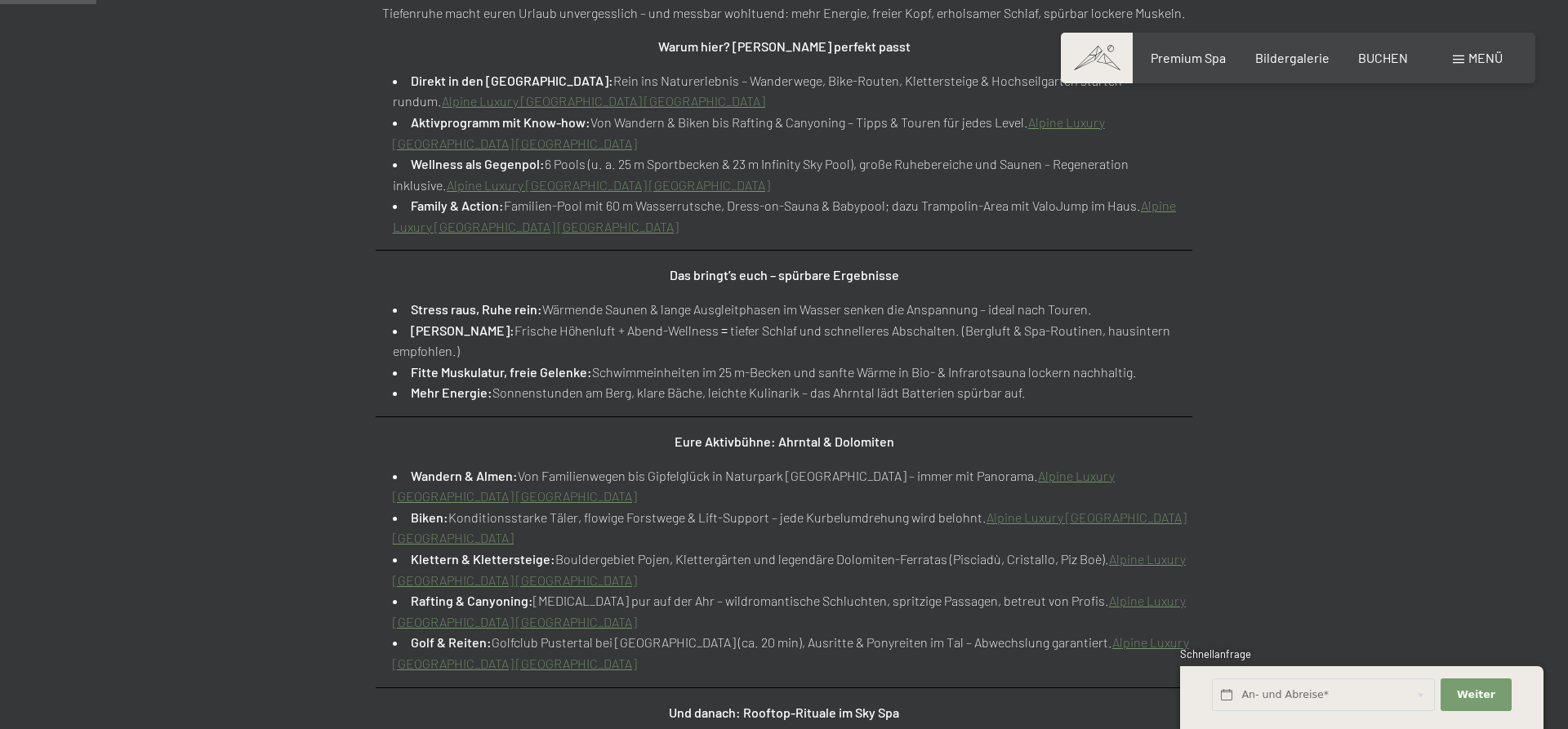
click at [1480, 58] on span "Menü" at bounding box center [1486, 57] width 34 height 15
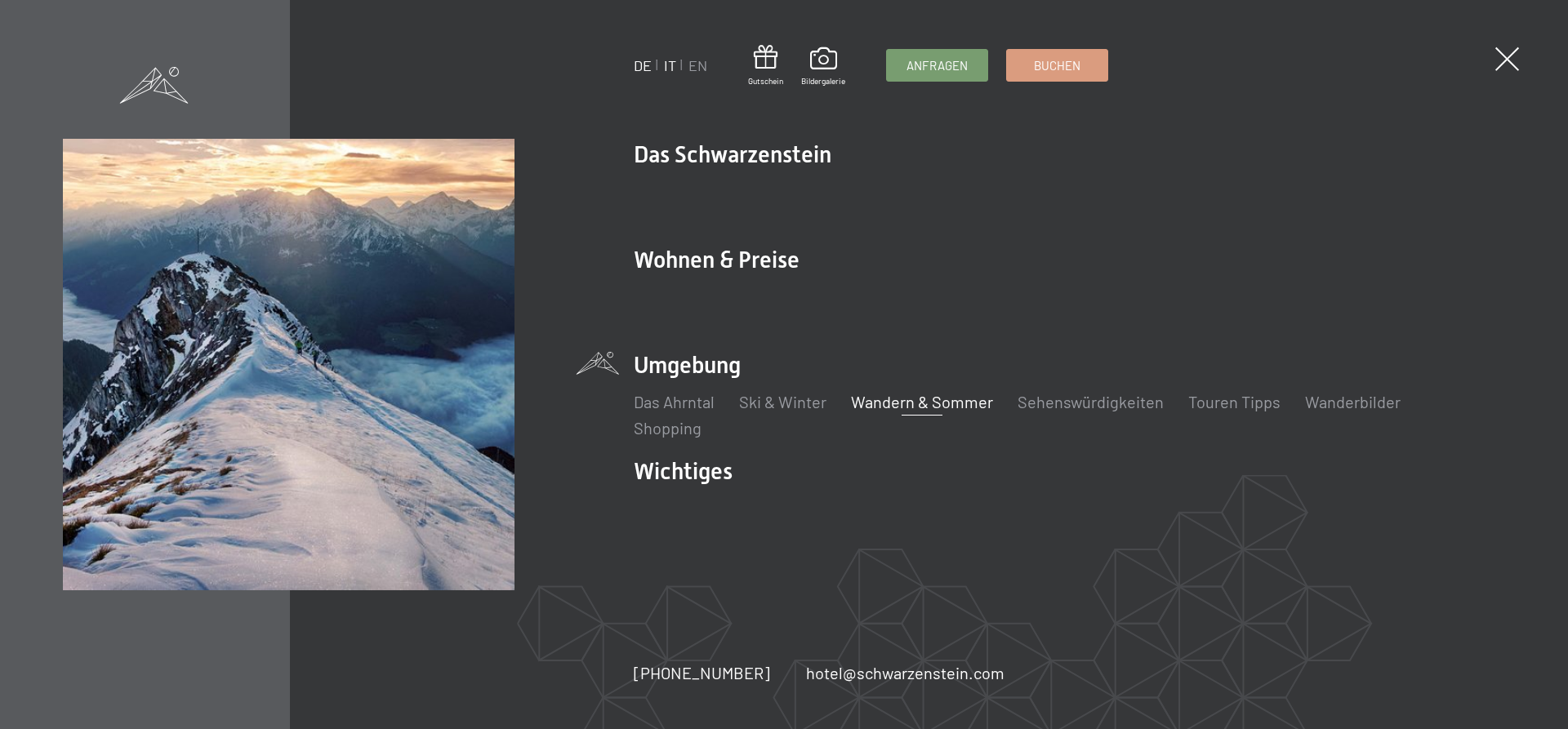
click at [670, 69] on link "IT" at bounding box center [670, 65] width 12 height 18
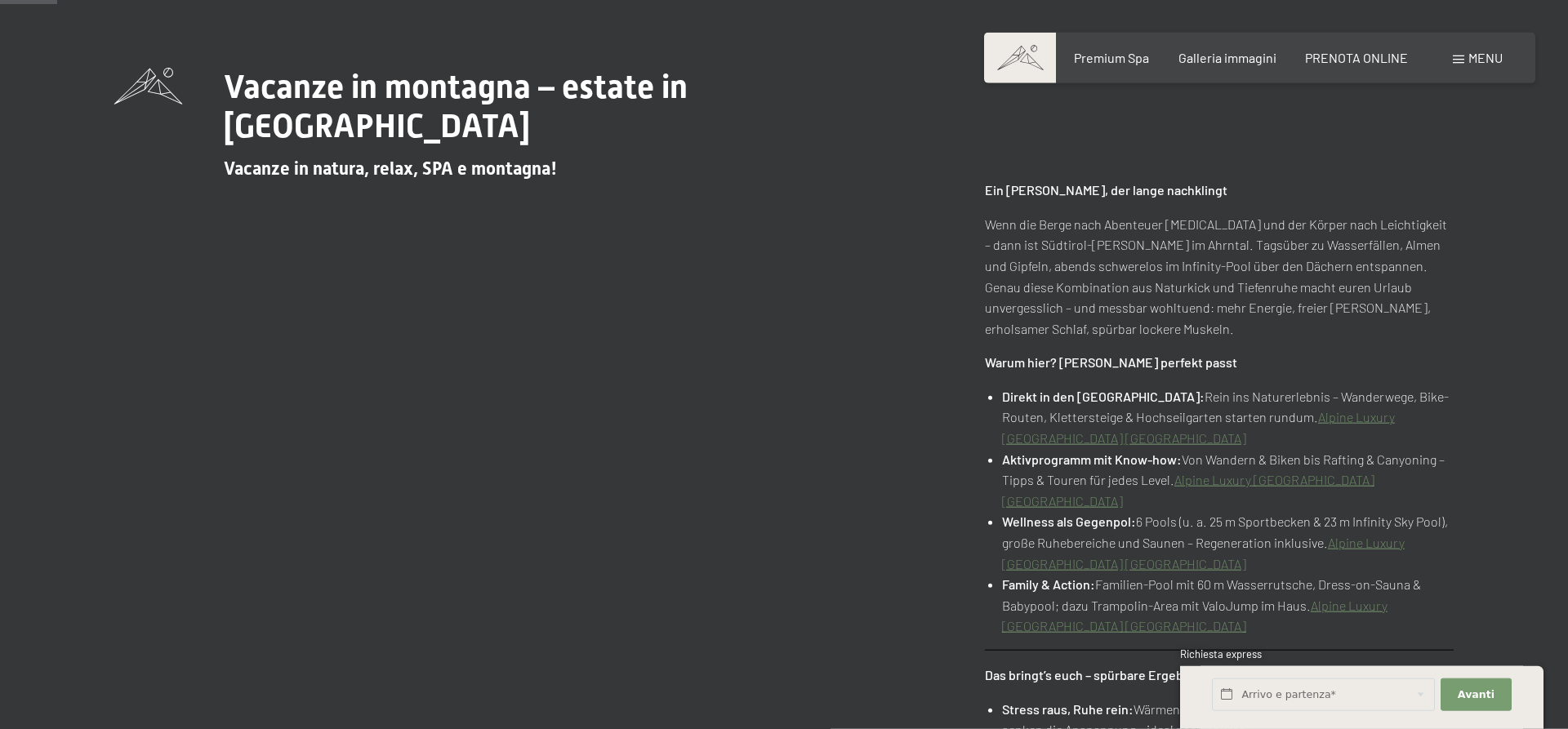
scroll to position [694, 0]
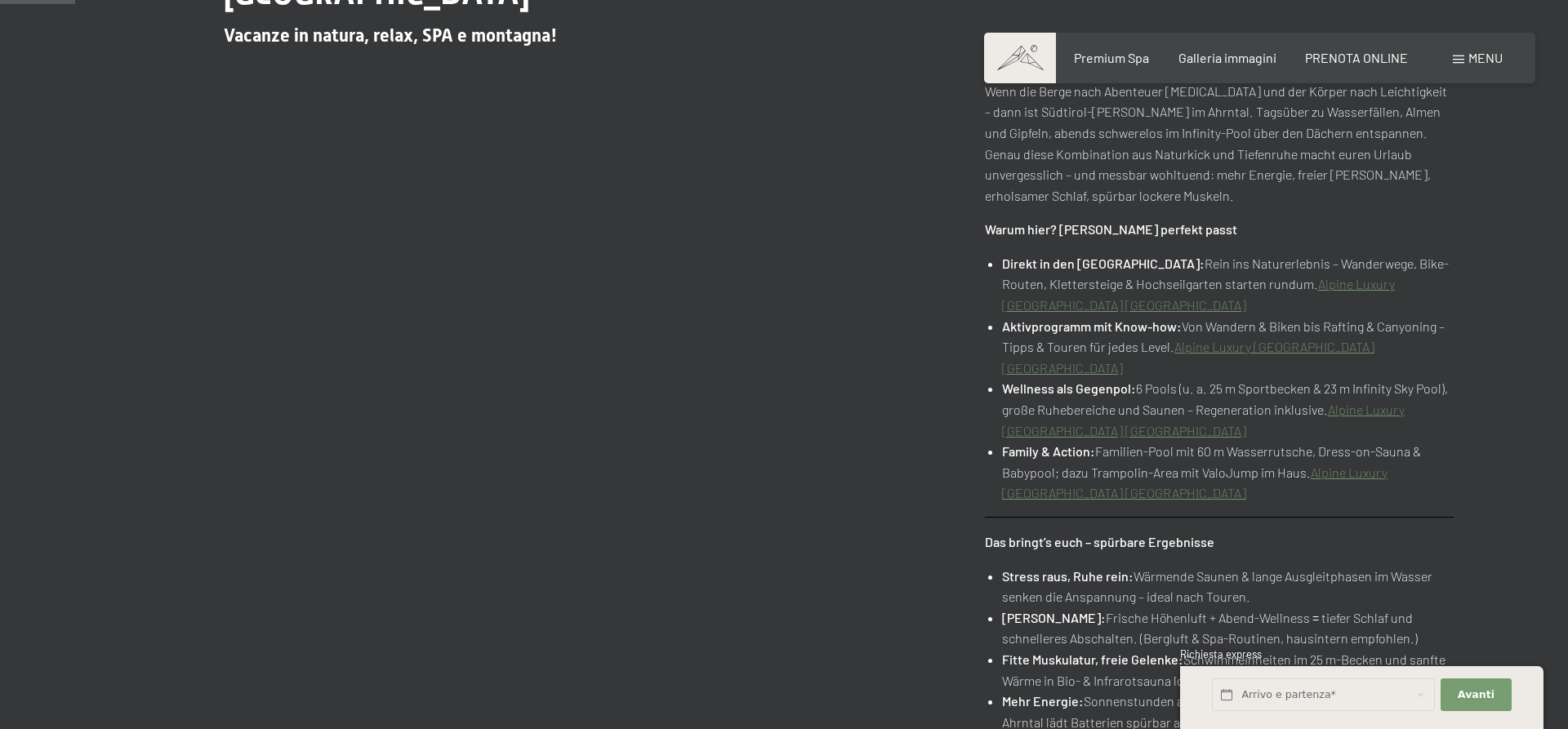
click at [1301, 276] on link "Alpine Luxury [GEOGRAPHIC_DATA] [GEOGRAPHIC_DATA]" at bounding box center [1198, 294] width 393 height 36
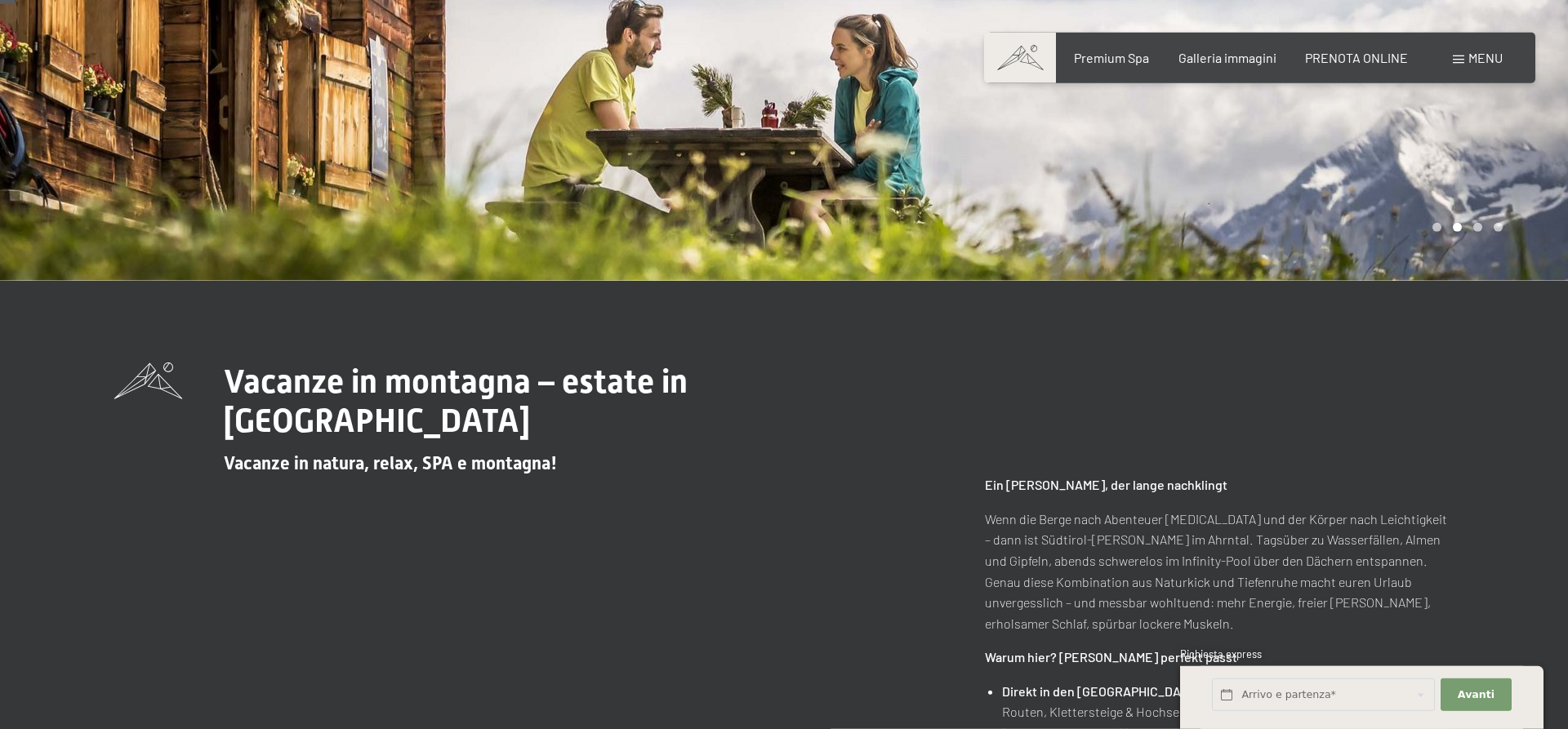
scroll to position [139, 0]
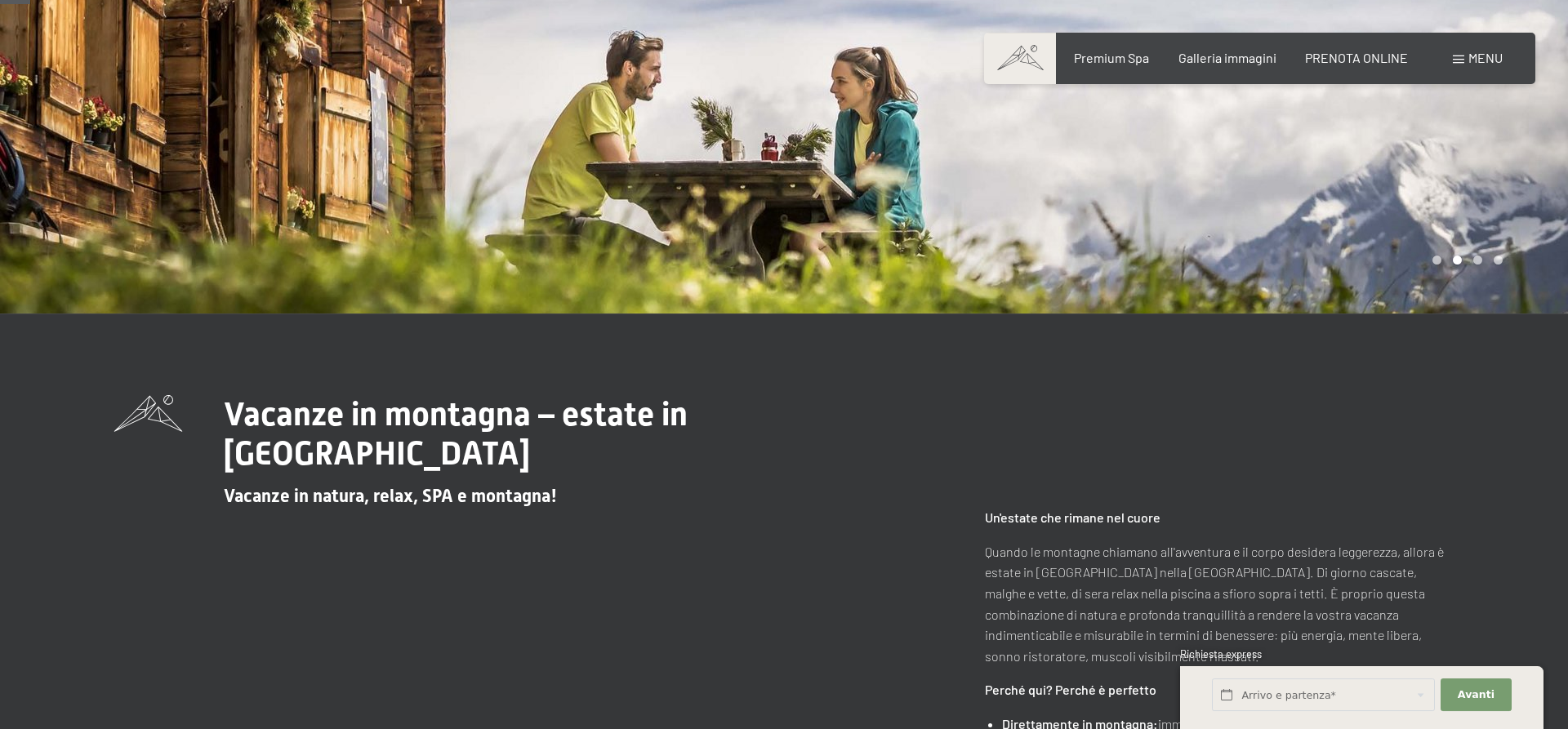
scroll to position [277, 0]
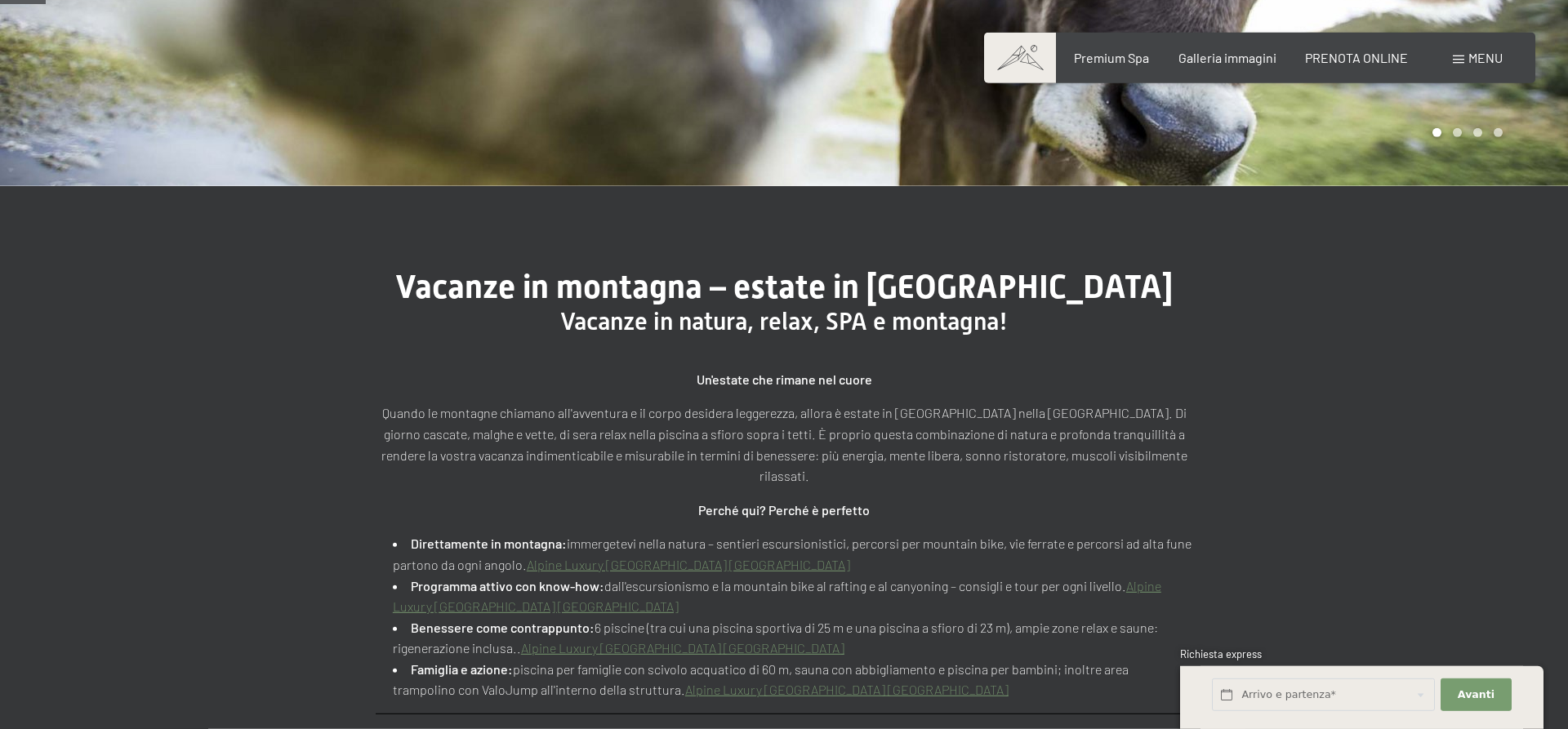
scroll to position [416, 0]
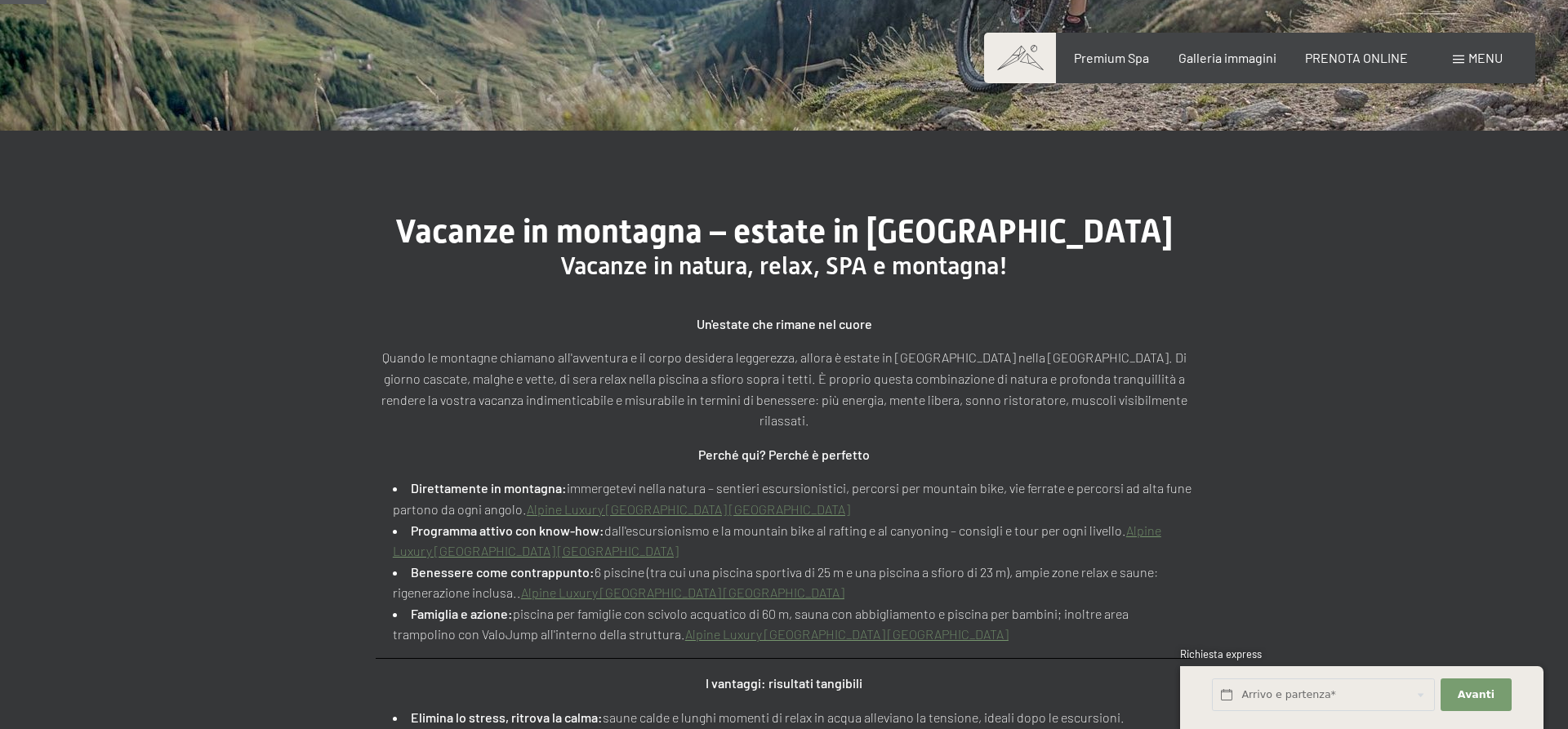
click at [697, 501] on link "Alpine Luxury [GEOGRAPHIC_DATA] [GEOGRAPHIC_DATA]" at bounding box center [689, 509] width 323 height 15
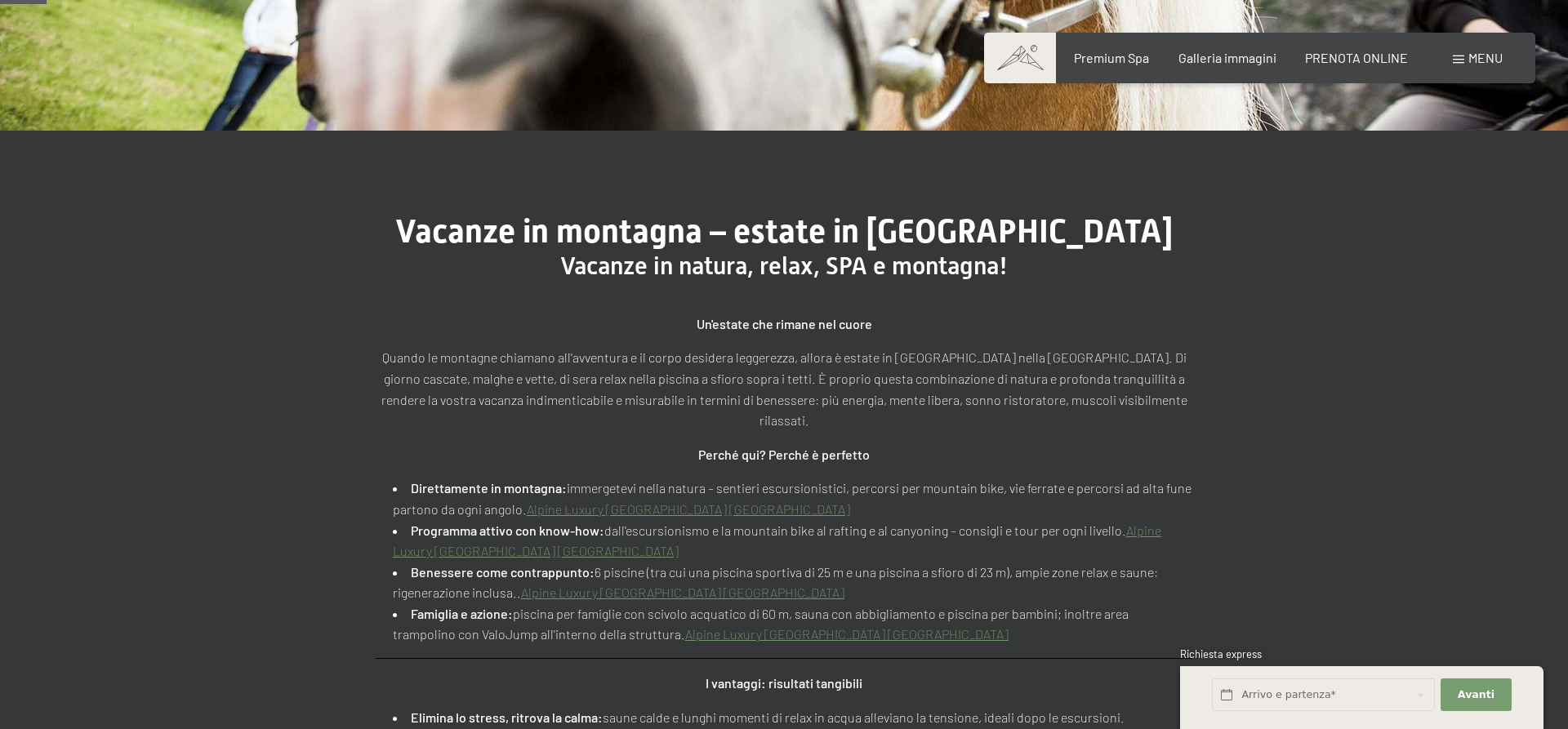
click at [663, 585] on link "Alpine Luxury [GEOGRAPHIC_DATA] [GEOGRAPHIC_DATA]" at bounding box center [683, 592] width 323 height 15
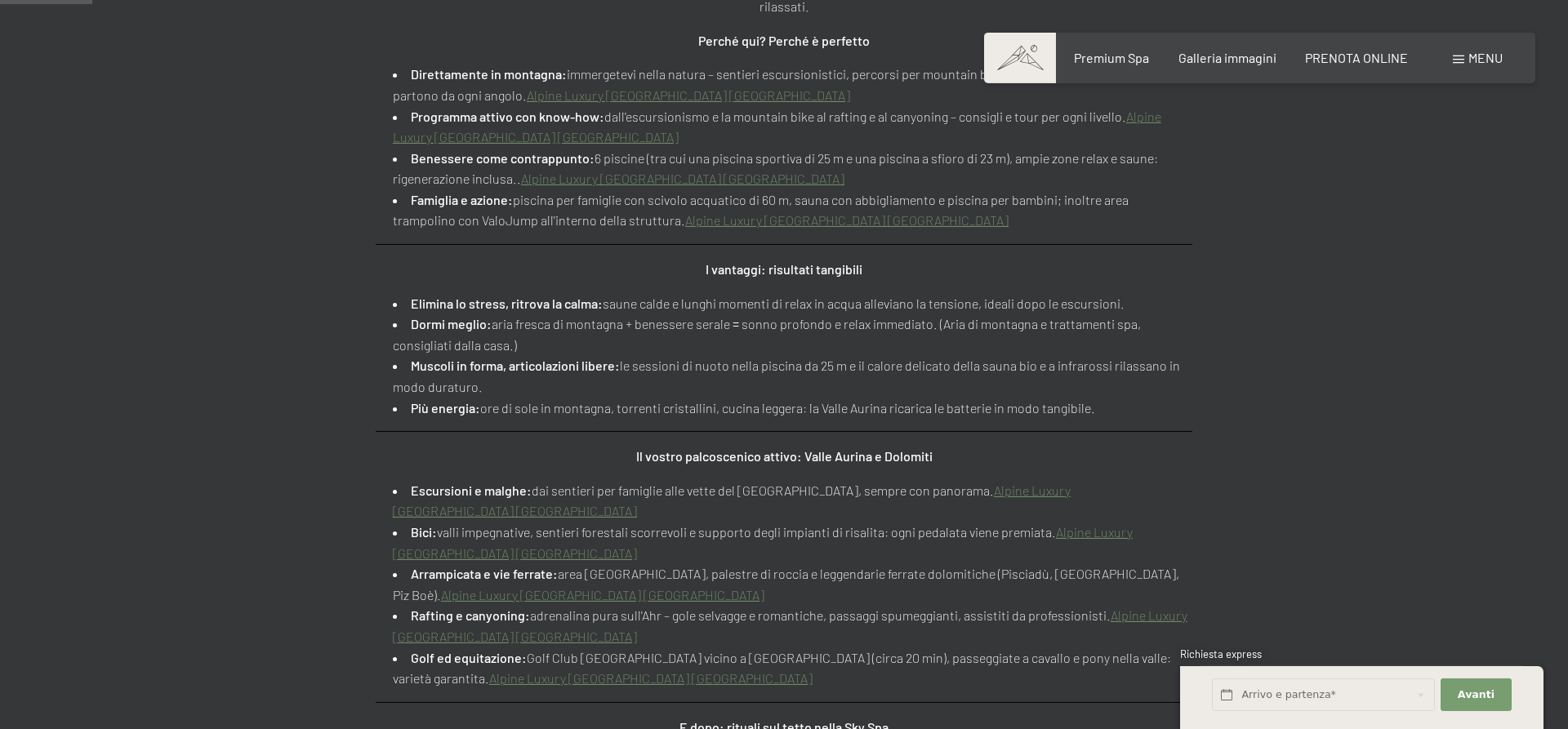
scroll to position [833, 0]
click at [1071, 480] on link "Alpine Luxury [GEOGRAPHIC_DATA] [GEOGRAPHIC_DATA]" at bounding box center [732, 498] width 677 height 36
click at [1084, 521] on link "Alpine Luxury [GEOGRAPHIC_DATA] [GEOGRAPHIC_DATA]" at bounding box center [762, 540] width 740 height 36
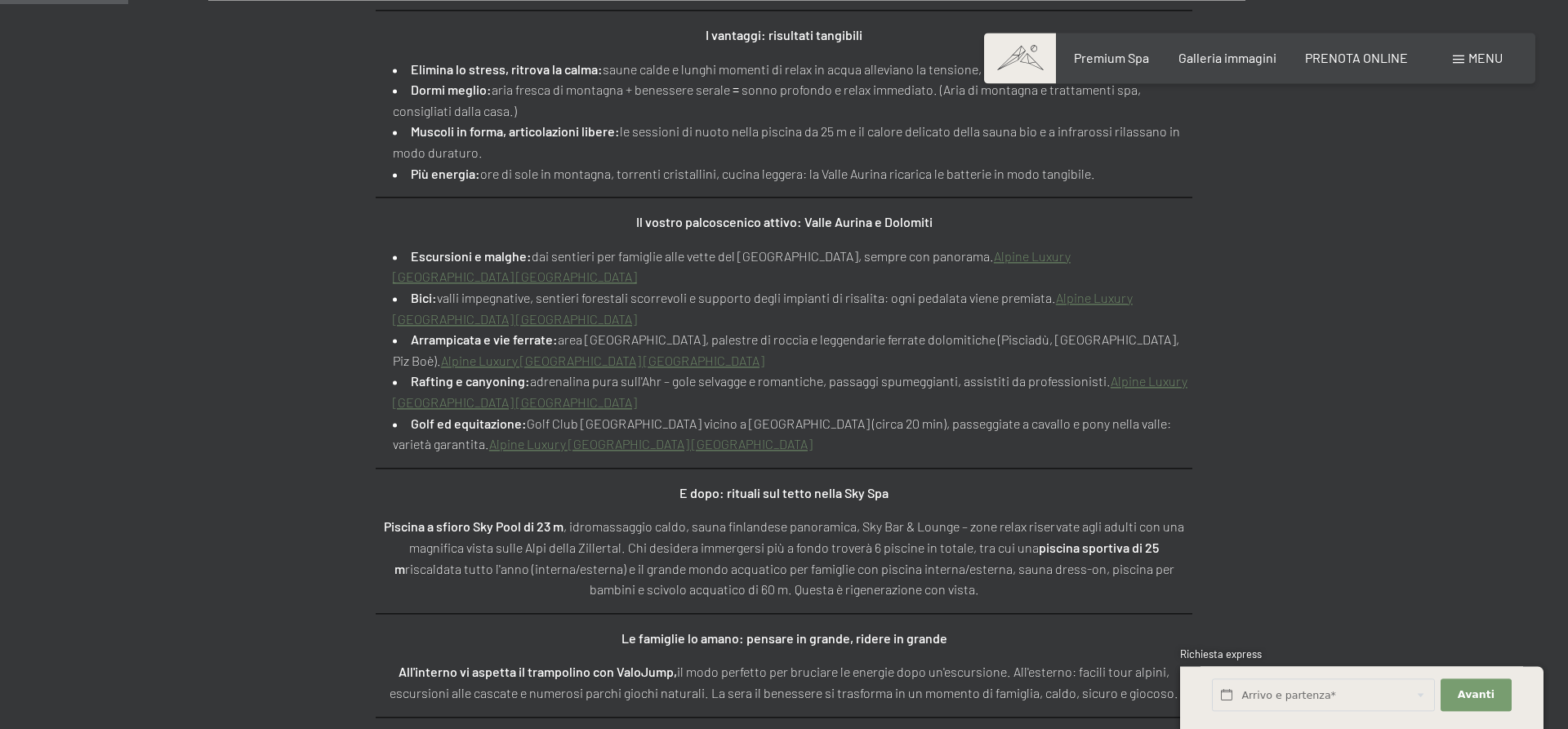
scroll to position [1111, 0]
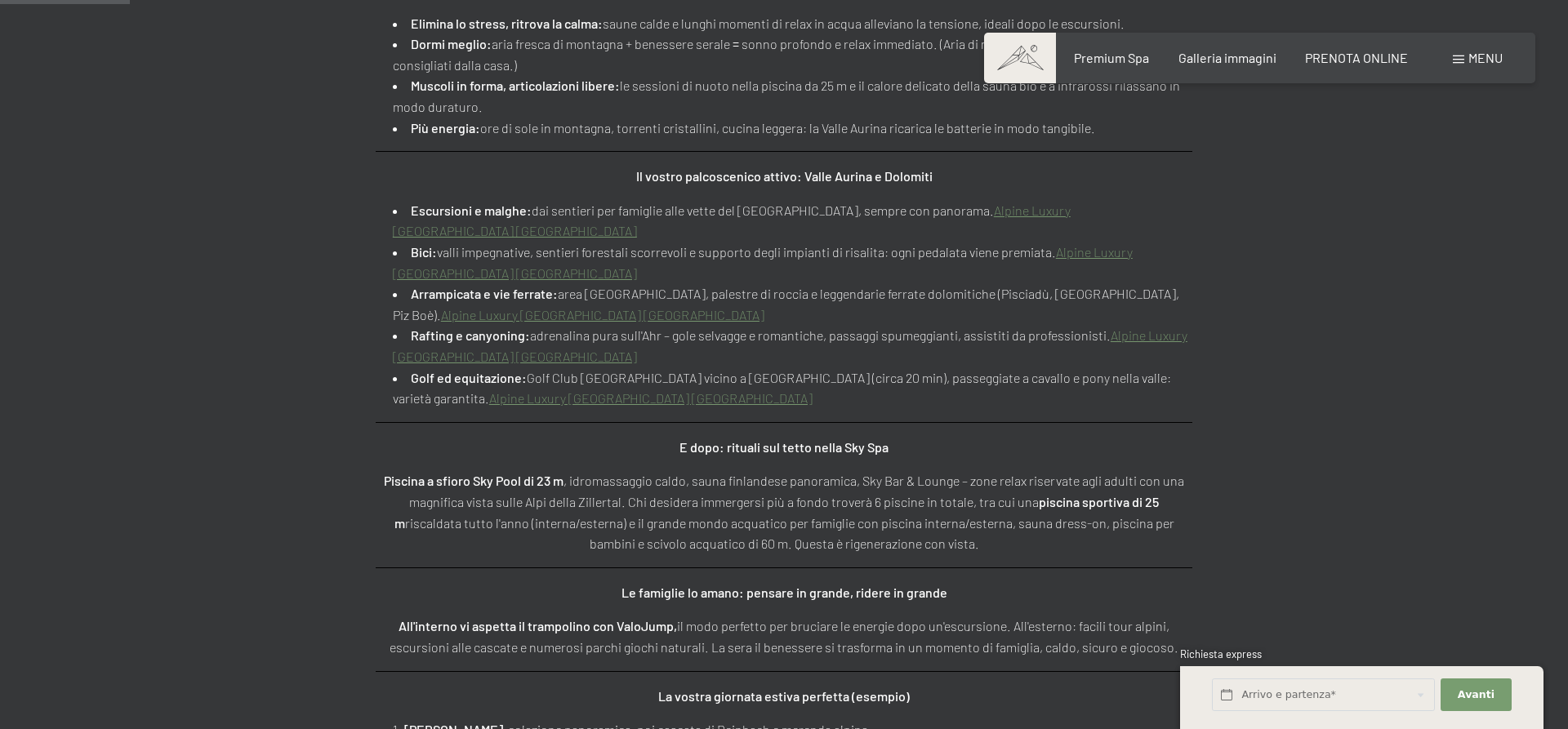
click at [812, 390] on link "Alpine Luxury [GEOGRAPHIC_DATA] [GEOGRAPHIC_DATA]" at bounding box center [651, 398] width 323 height 15
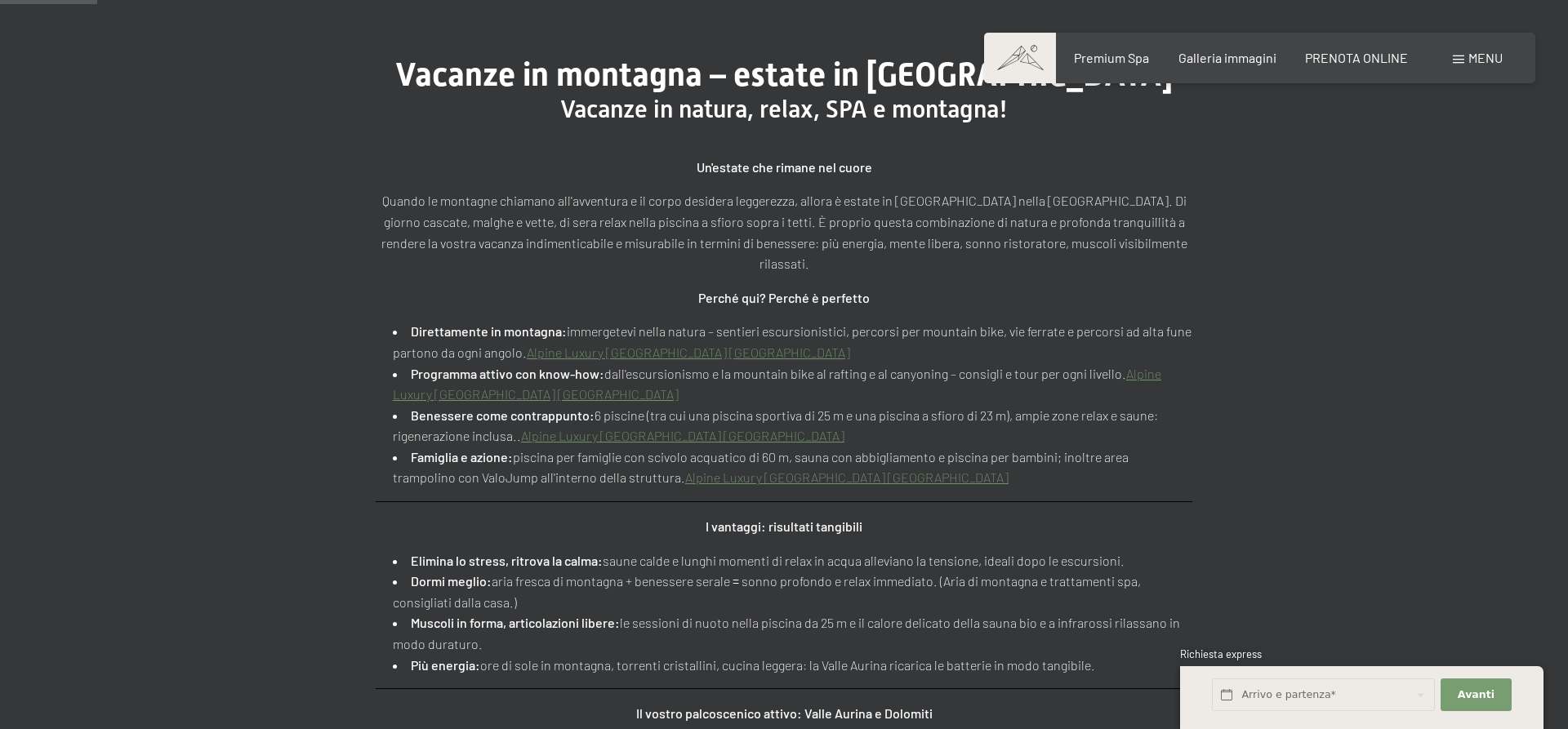
scroll to position [416, 0]
